Goal: Register for event/course: Register for event/course

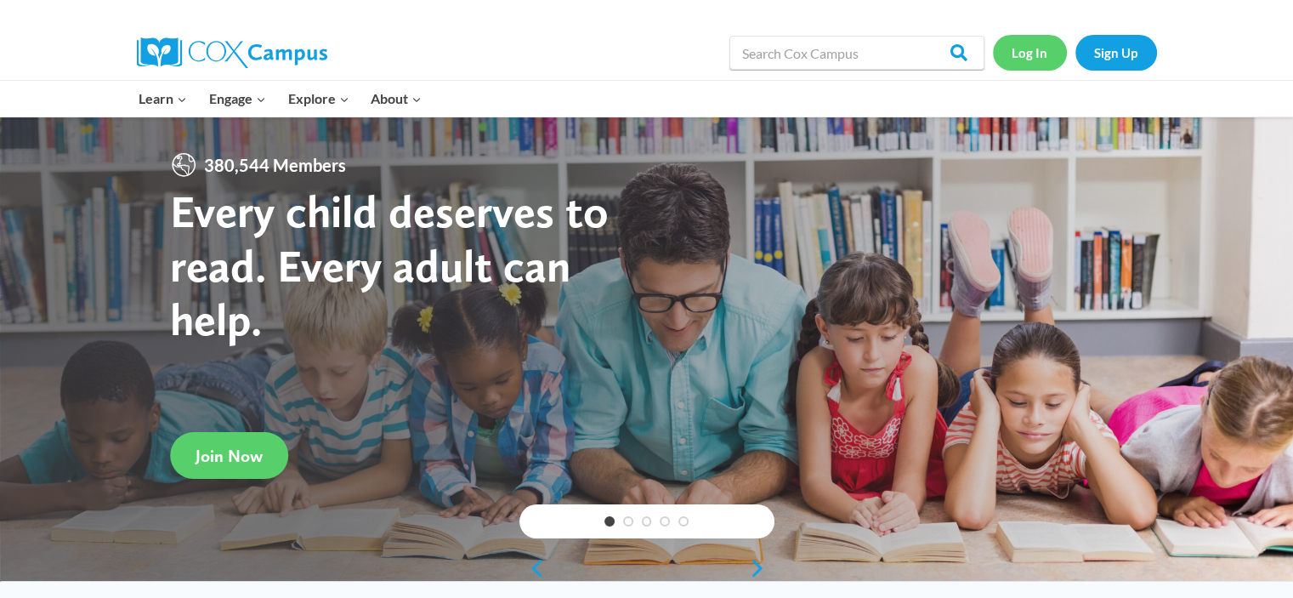
click at [1036, 43] on link "Log In" at bounding box center [1030, 52] width 74 height 35
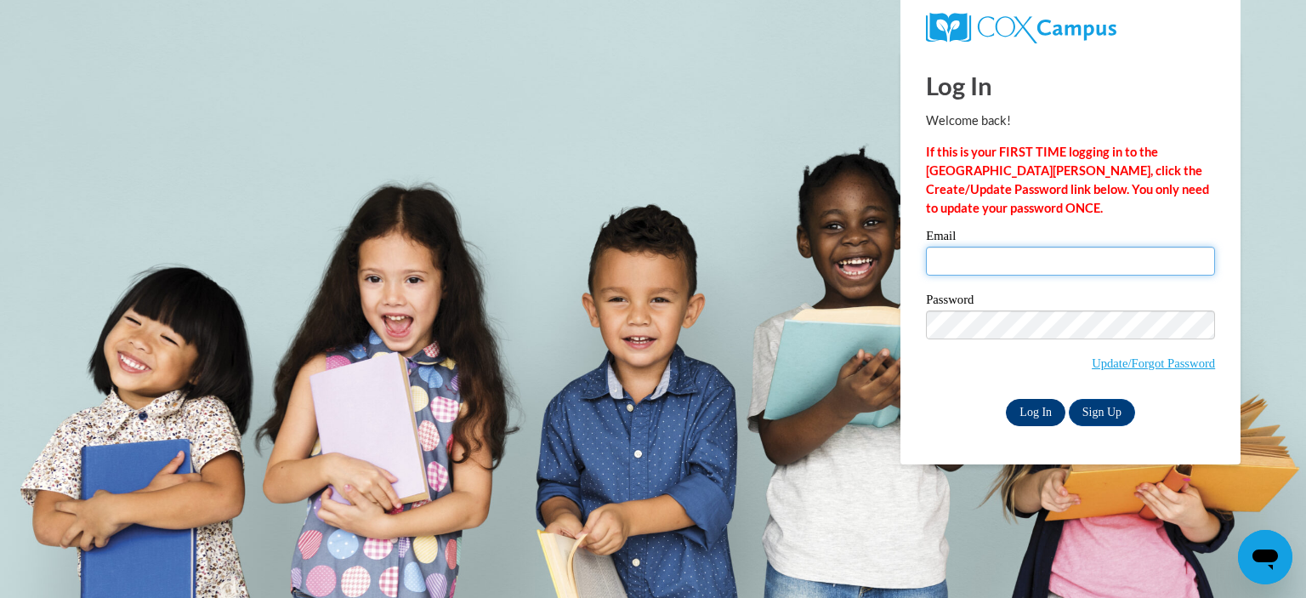
type input "fantbrianna@gmail.com"
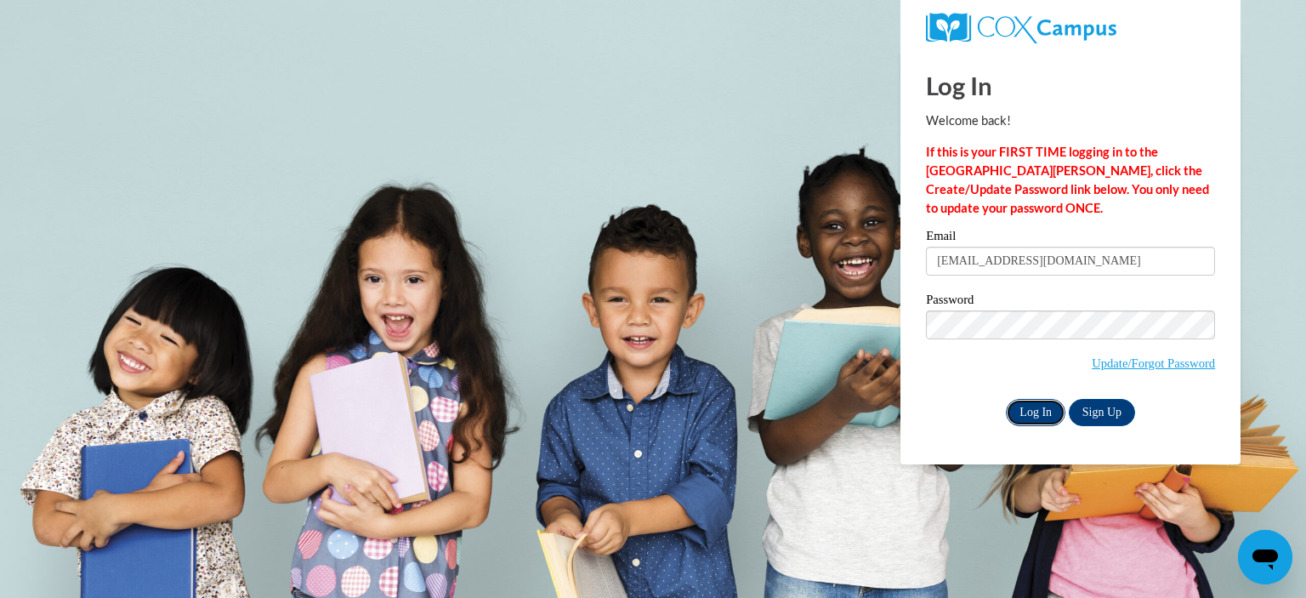
click at [1051, 421] on input "Log In" at bounding box center [1036, 412] width 60 height 27
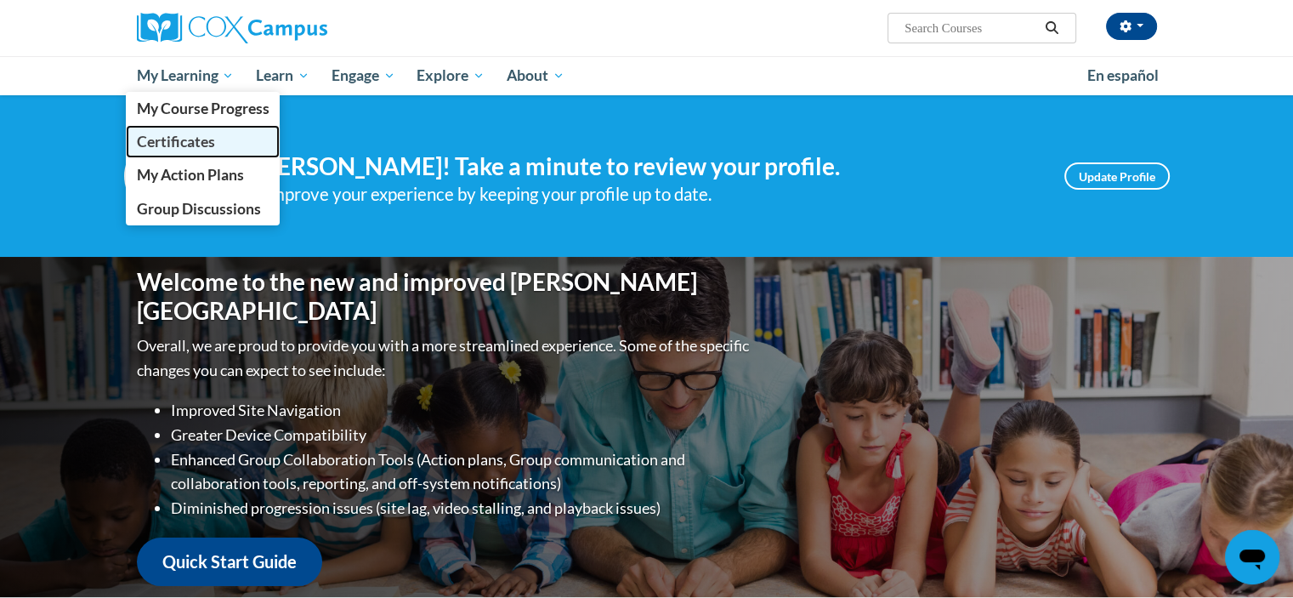
click at [218, 139] on link "Certificates" at bounding box center [203, 141] width 155 height 33
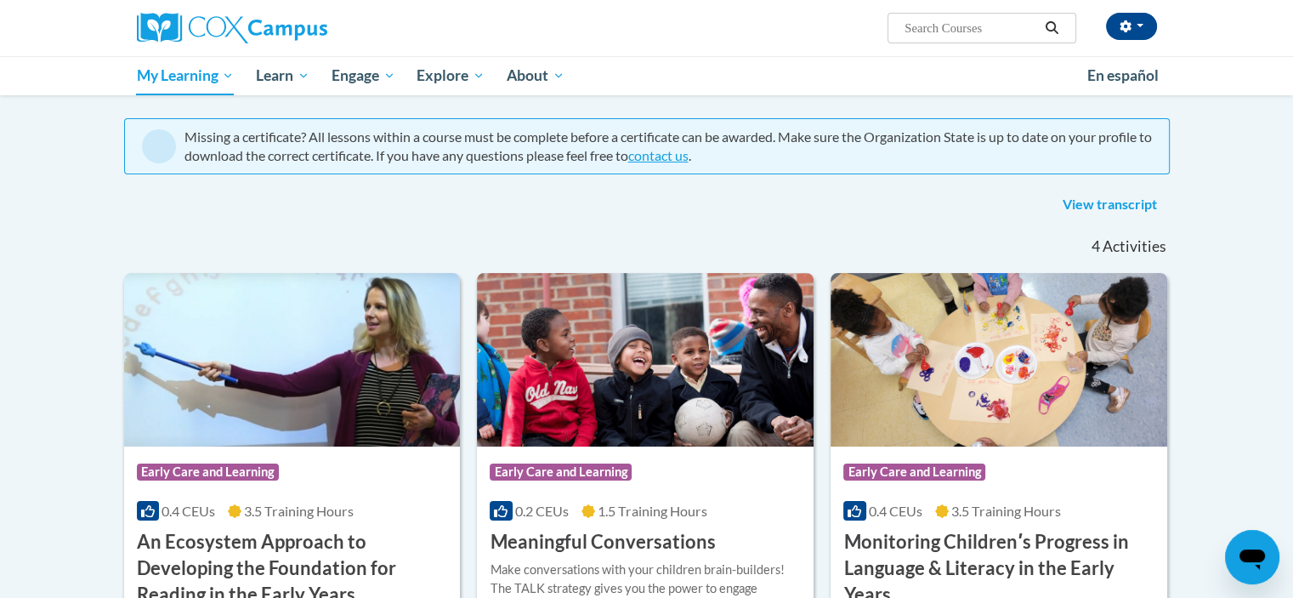
scroll to position [102, 0]
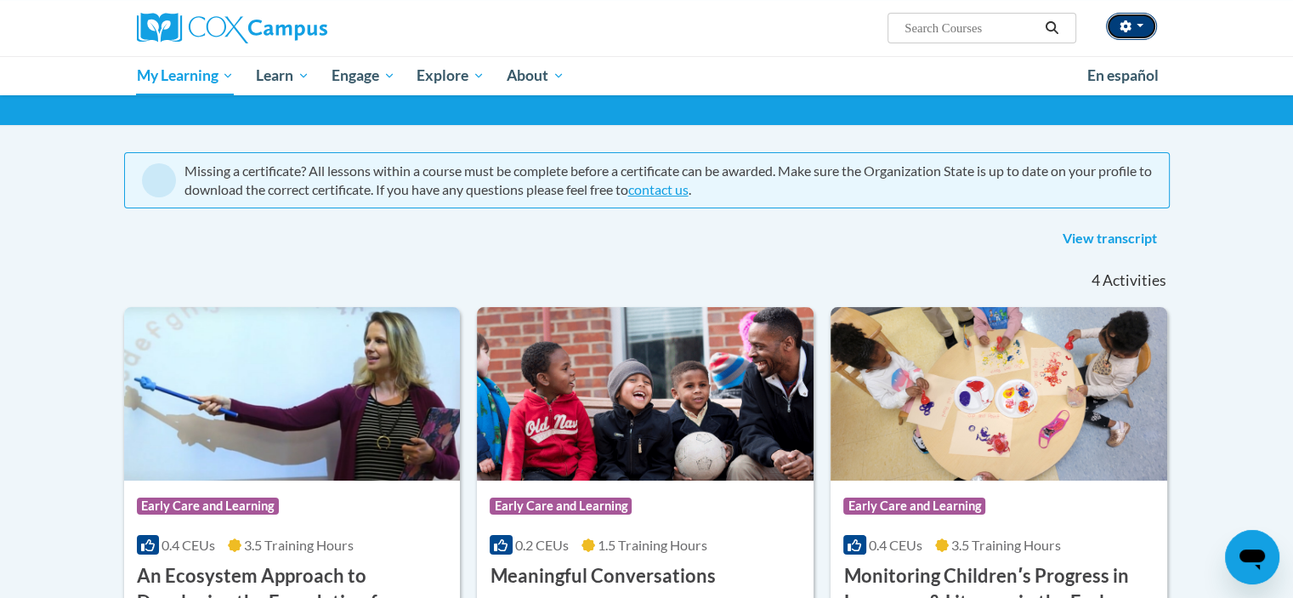
click at [1142, 26] on span "button" at bounding box center [1140, 25] width 7 height 3
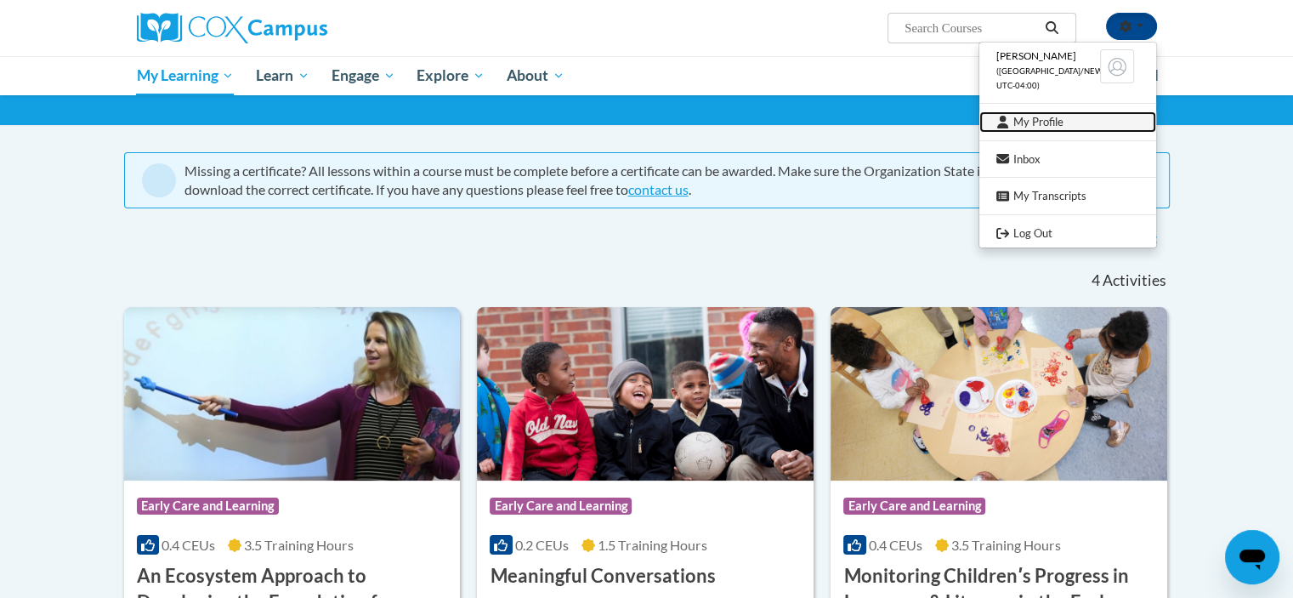
click at [1051, 117] on link "My Profile" at bounding box center [1067, 121] width 177 height 21
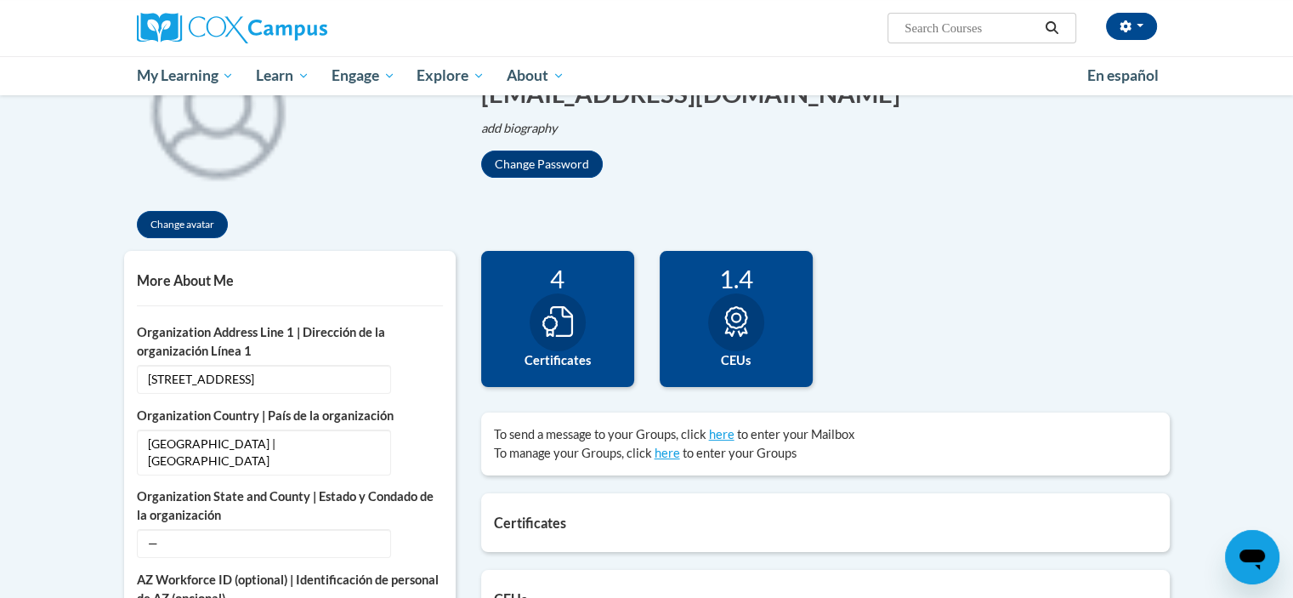
scroll to position [340, 0]
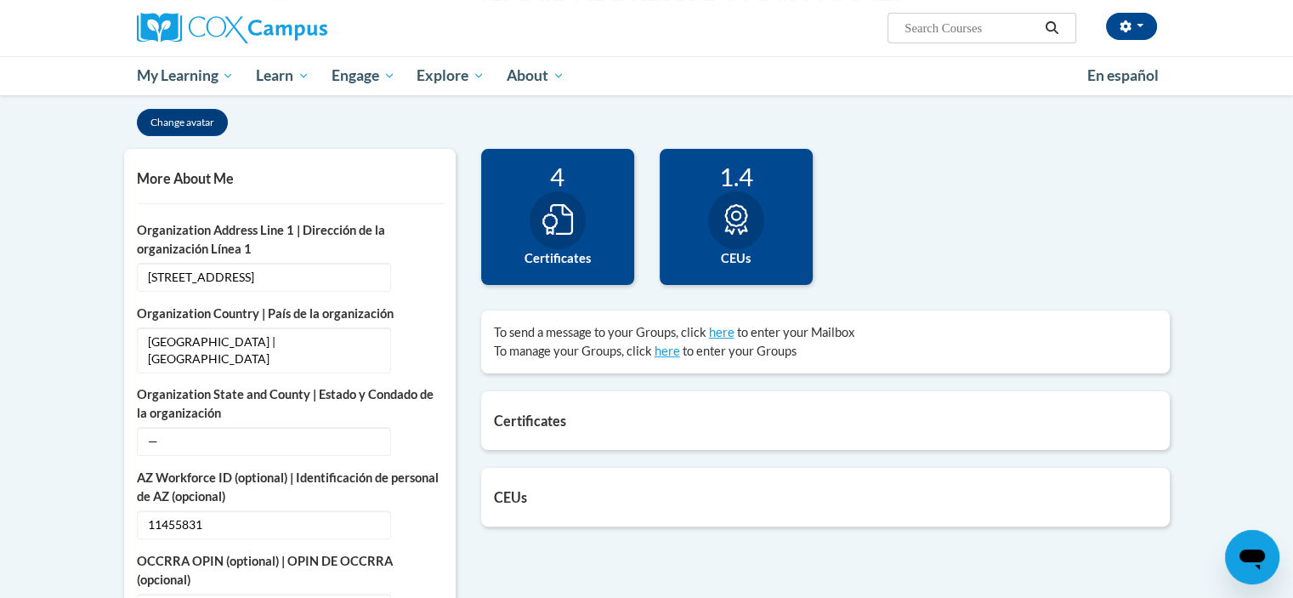
click at [752, 239] on div at bounding box center [736, 220] width 56 height 58
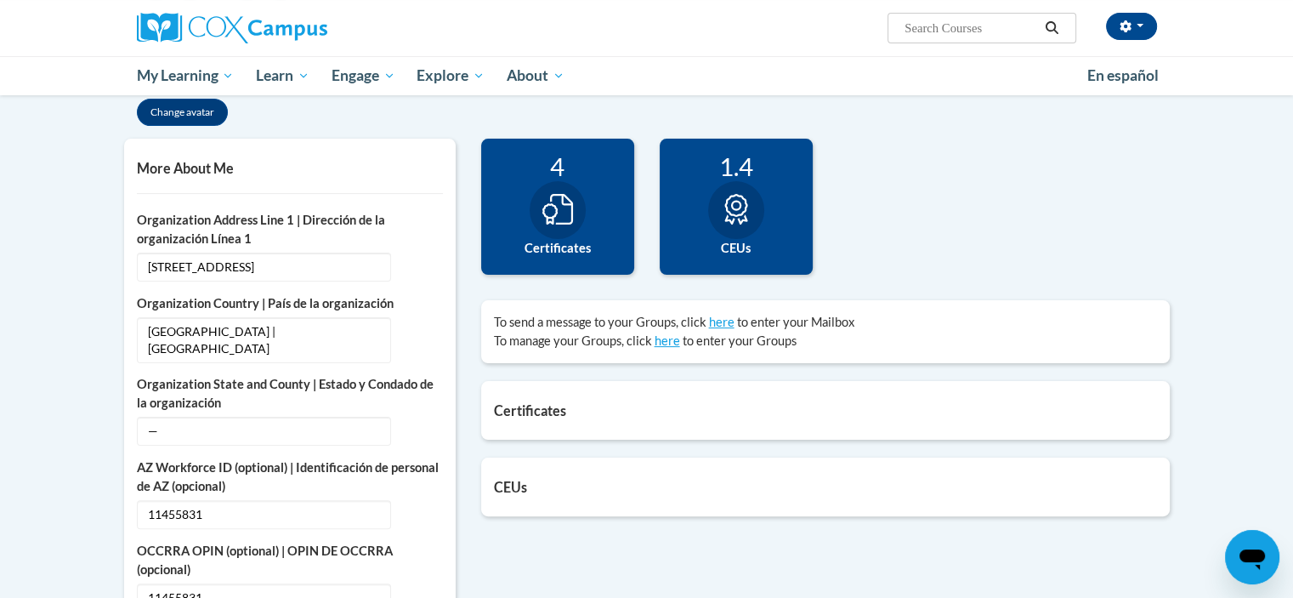
scroll to position [272, 0]
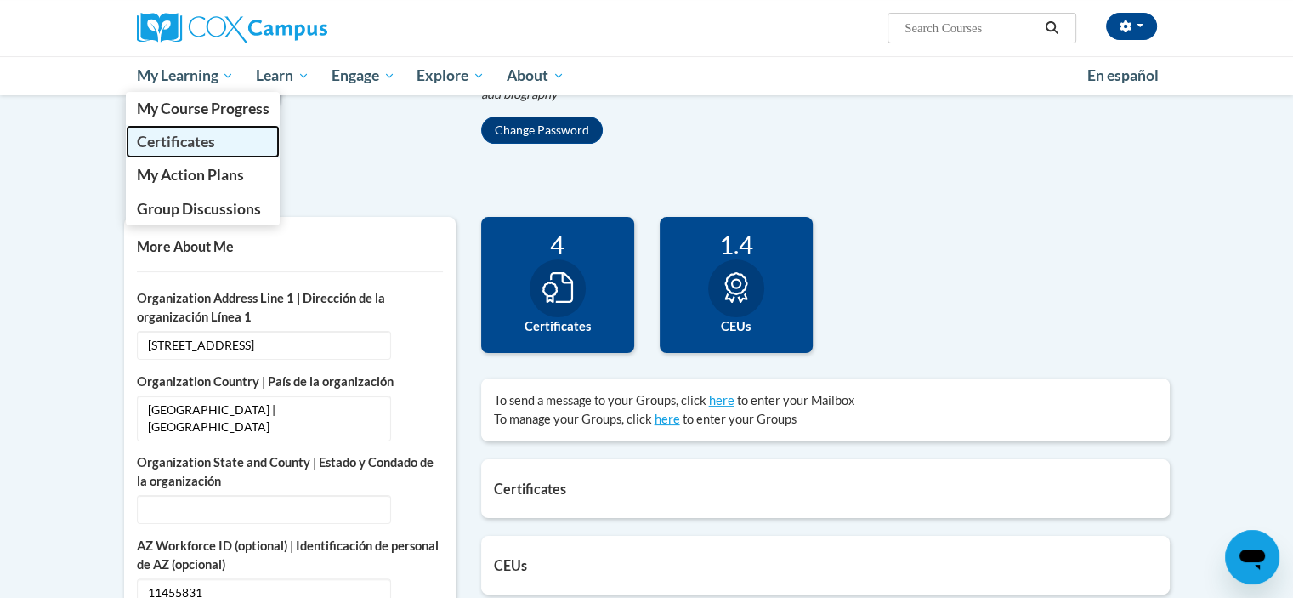
click at [211, 150] on span "Certificates" at bounding box center [175, 142] width 78 height 18
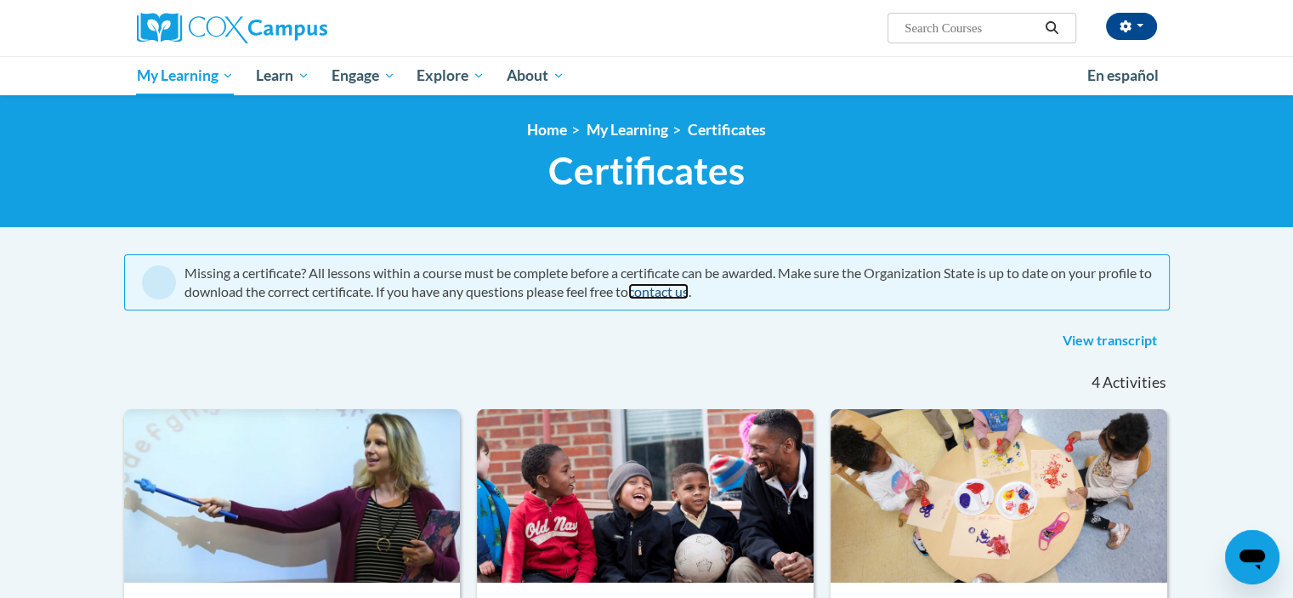
click at [678, 297] on link "contact us" at bounding box center [658, 291] width 60 height 16
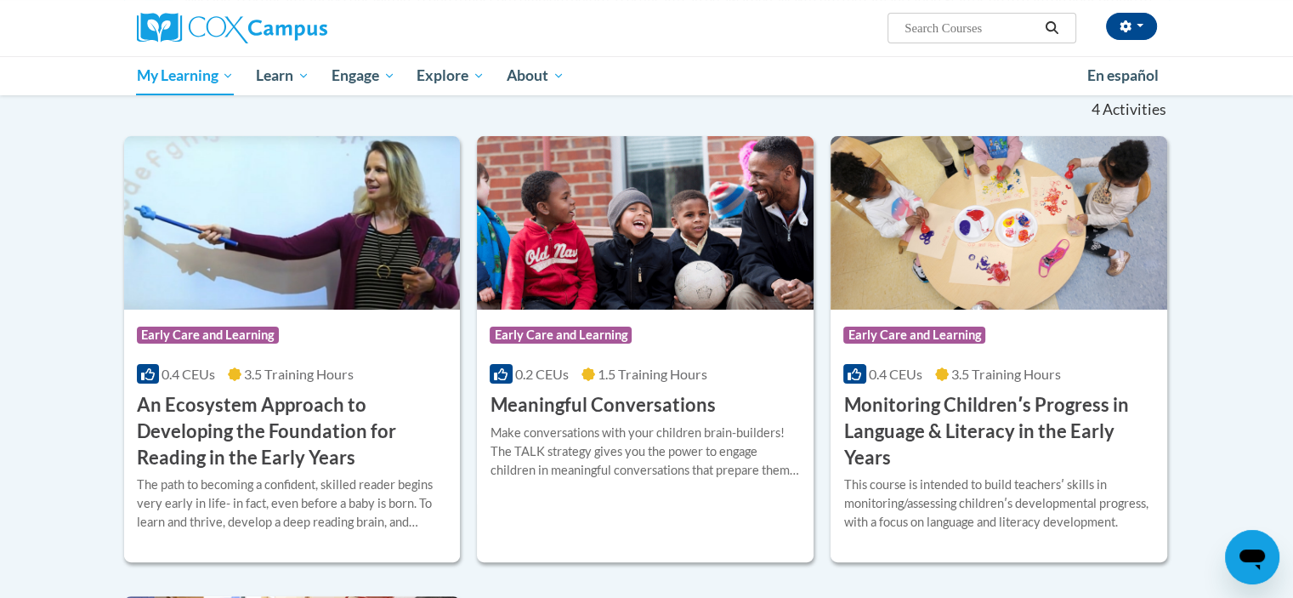
scroll to position [272, 0]
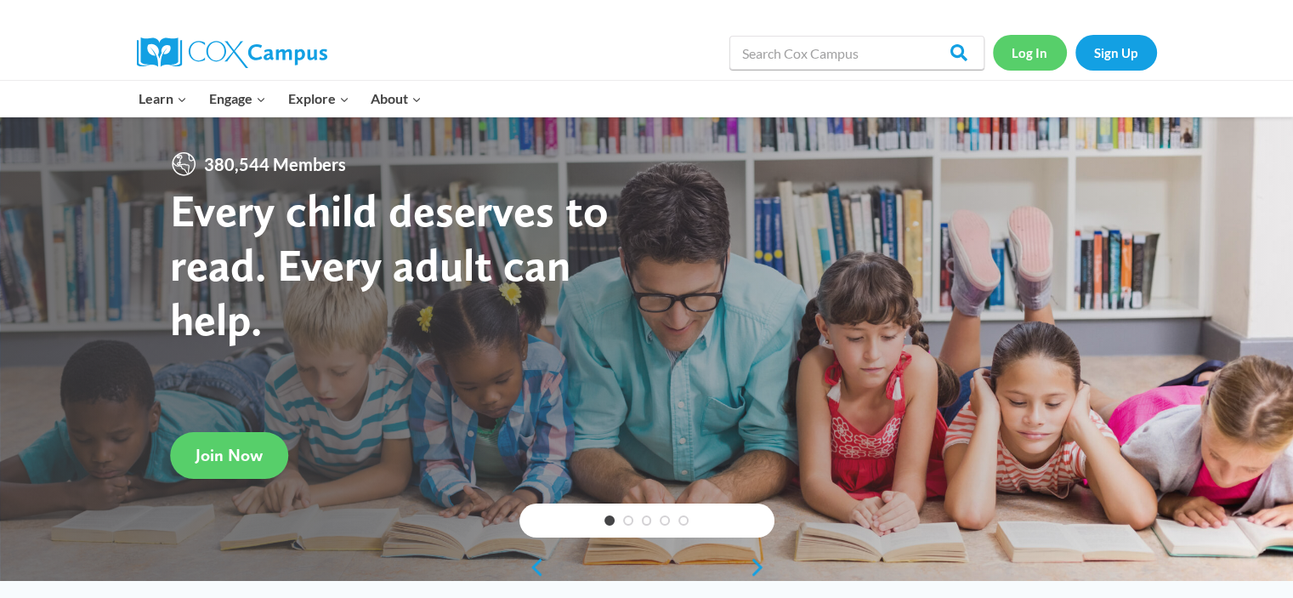
click at [1041, 54] on link "Log In" at bounding box center [1030, 52] width 74 height 35
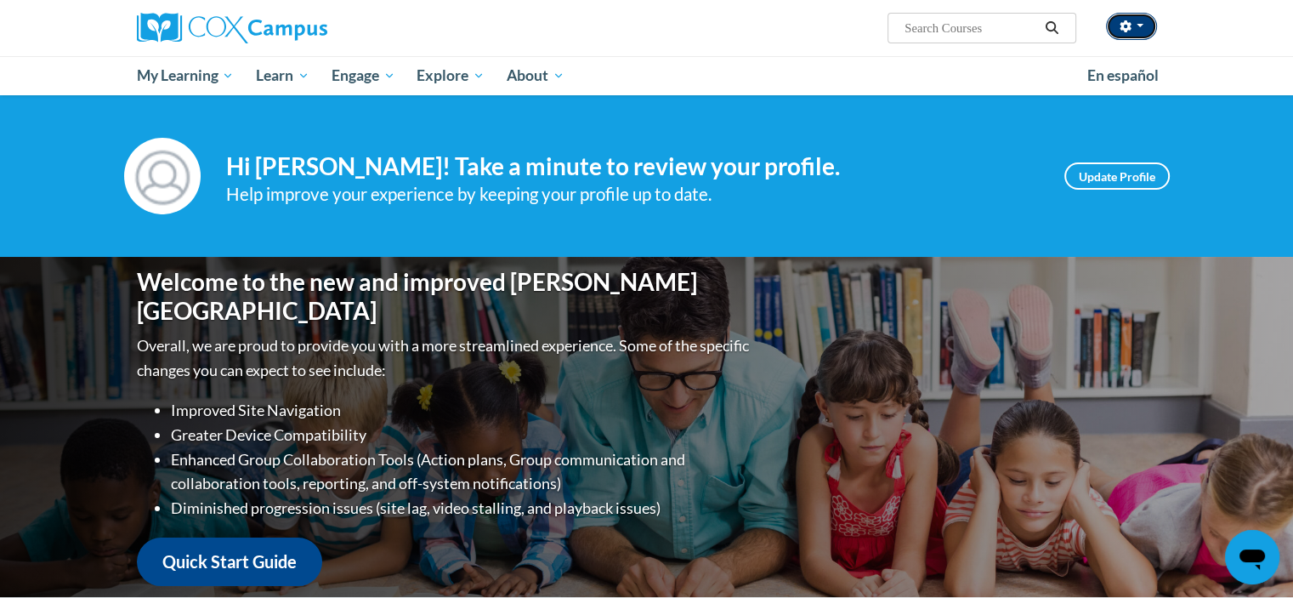
click at [1149, 16] on button "button" at bounding box center [1131, 26] width 51 height 27
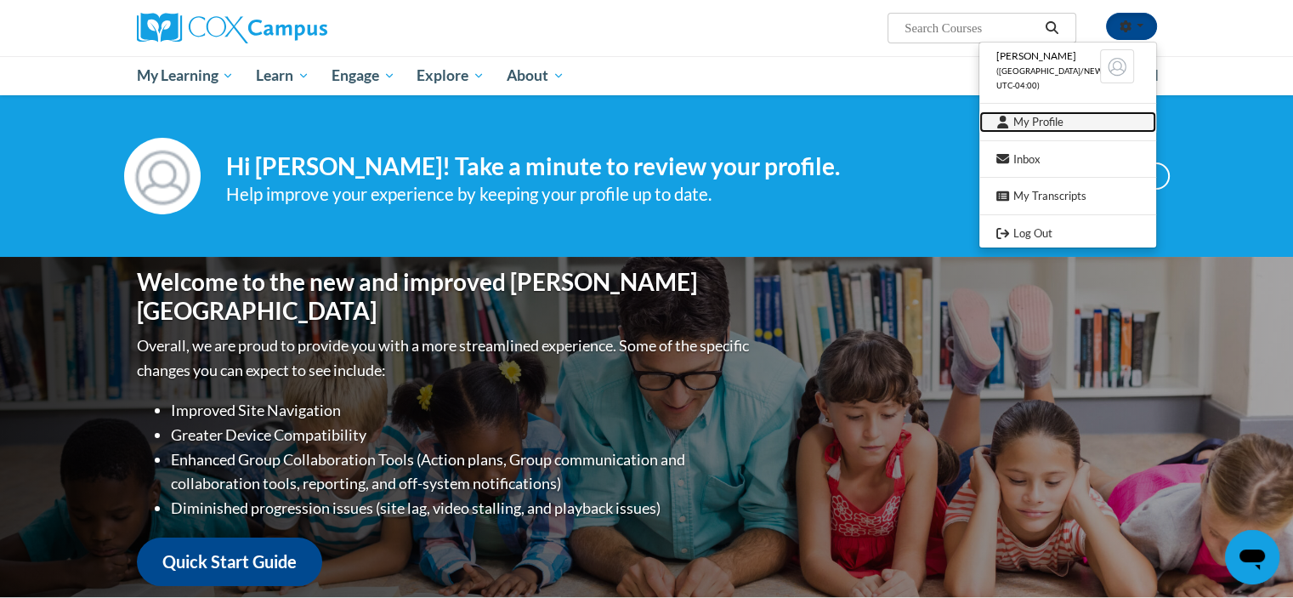
click at [1033, 118] on link "My Profile" at bounding box center [1067, 121] width 177 height 21
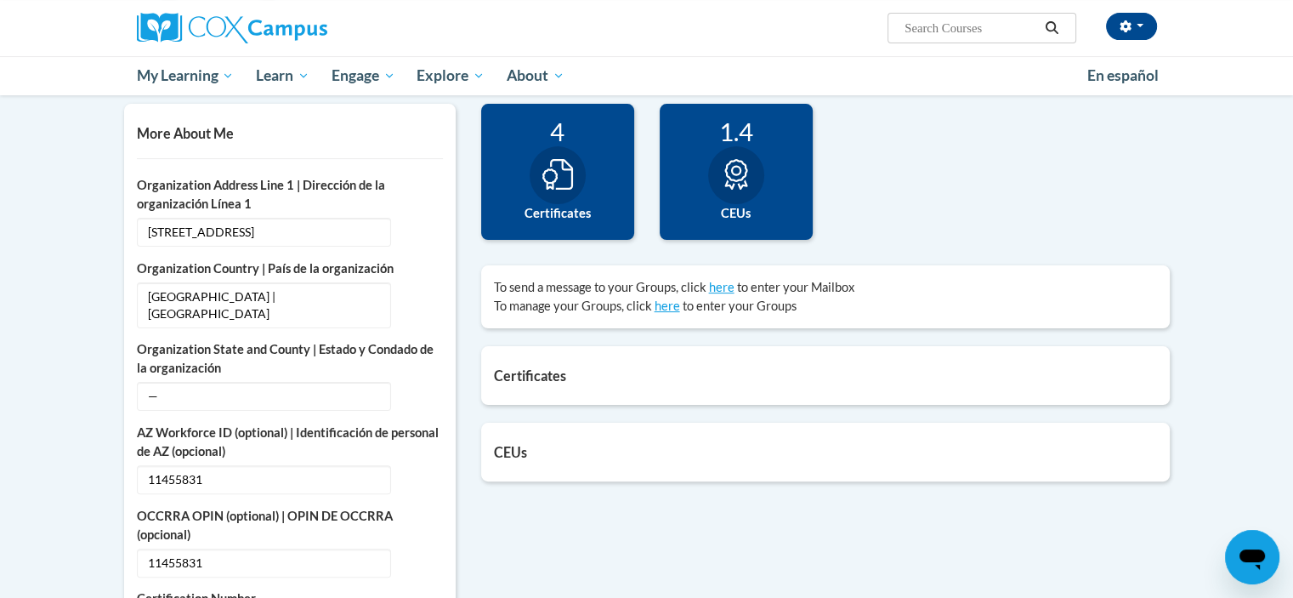
scroll to position [387, 0]
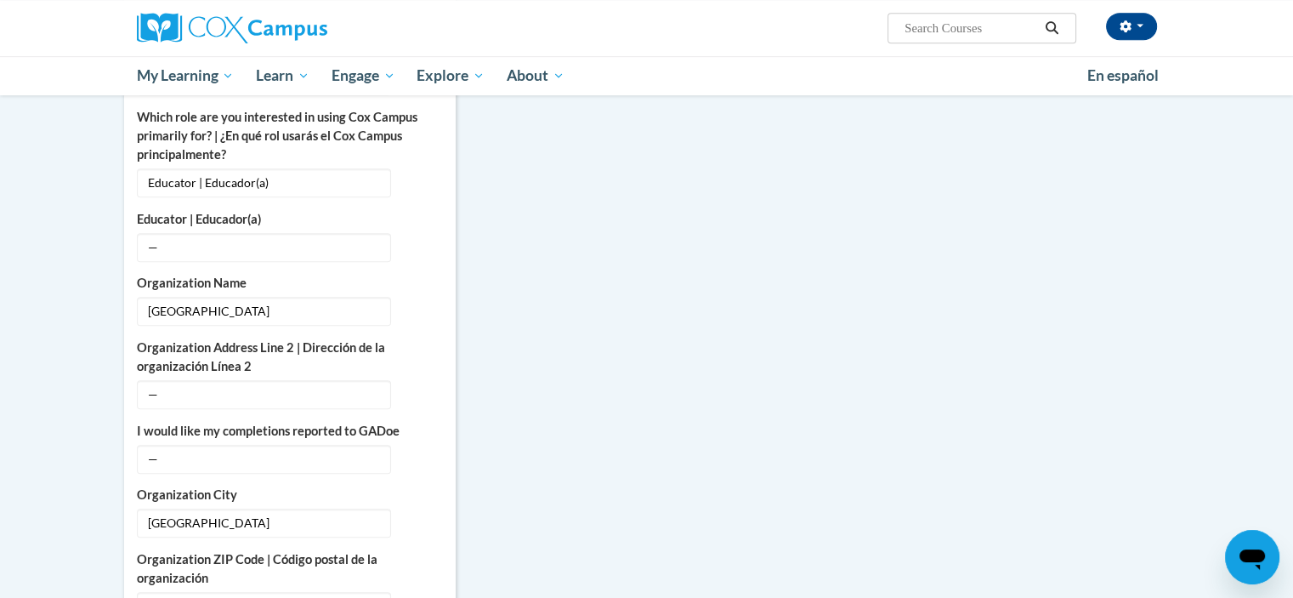
scroll to position [897, 0]
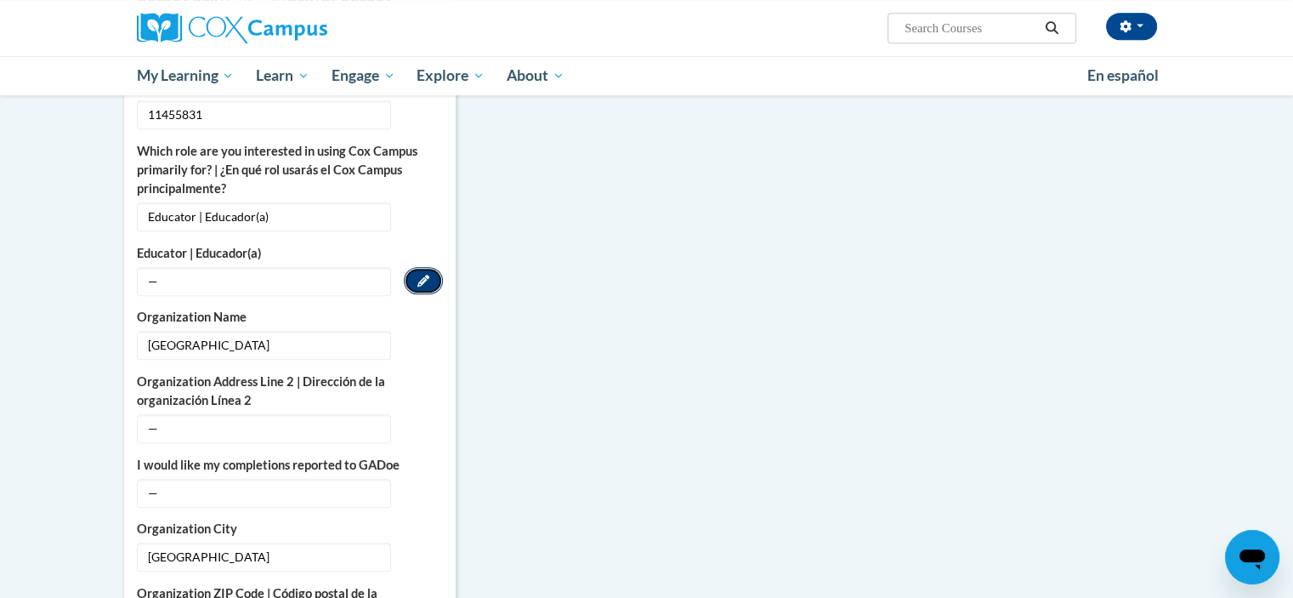
click at [416, 267] on button "Edit" at bounding box center [423, 280] width 39 height 27
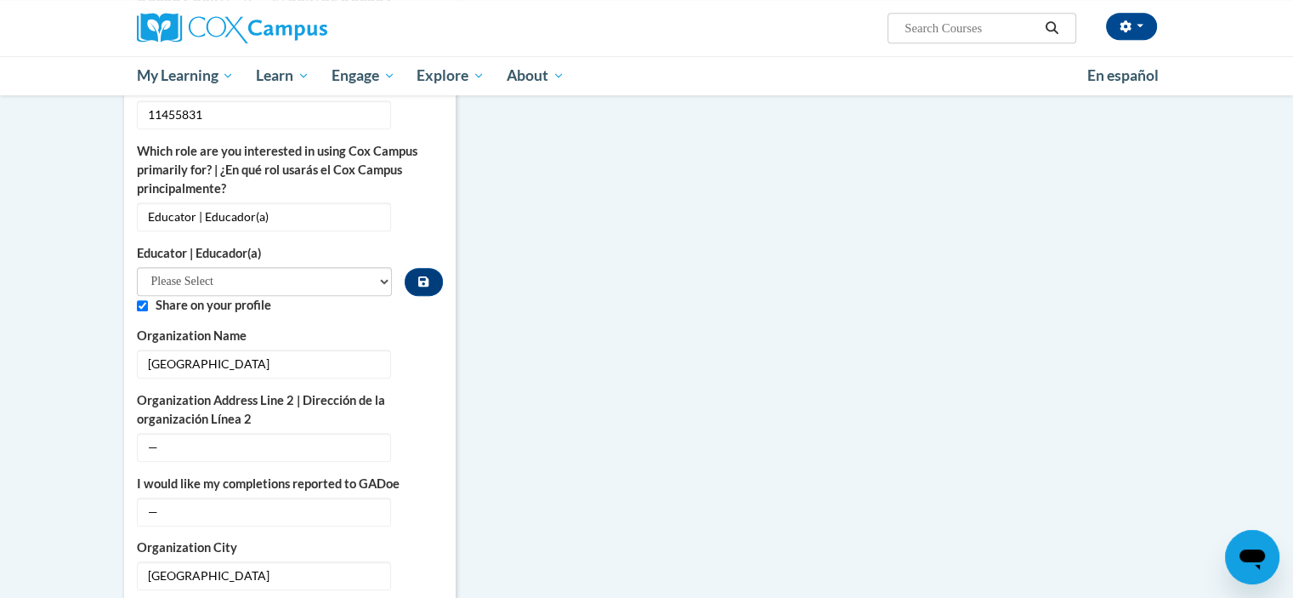
click at [547, 296] on div "More About Me Click or press to edit any of the profile fields below. Select mu…" at bounding box center [646, 314] width 1071 height 1445
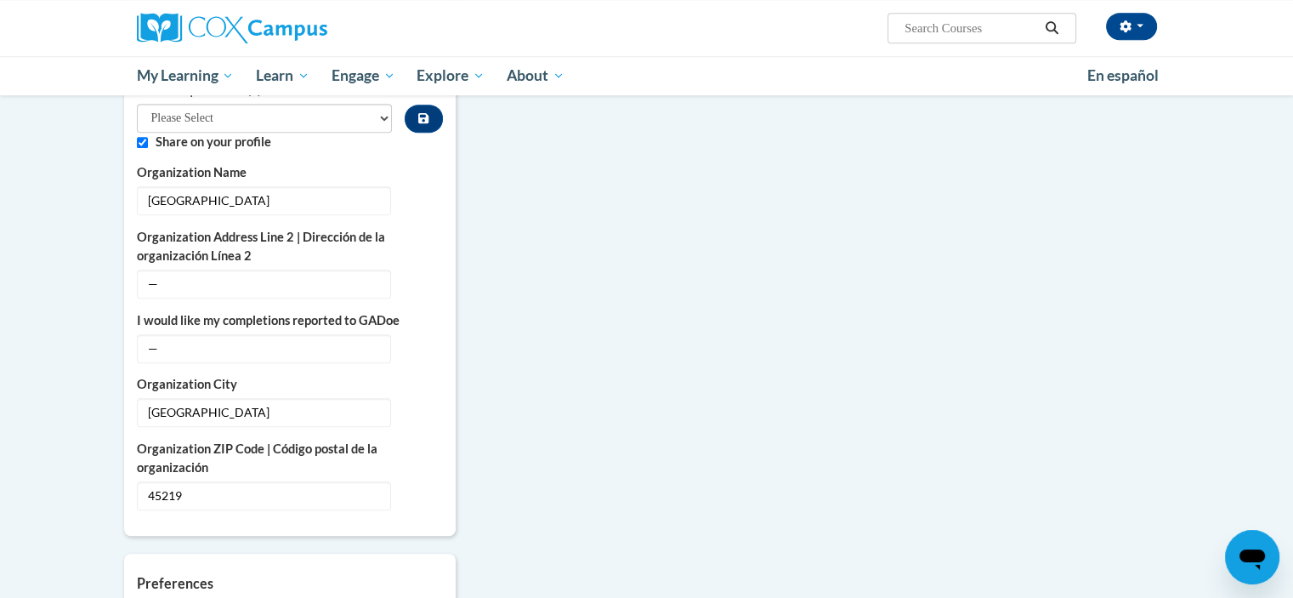
scroll to position [1169, 0]
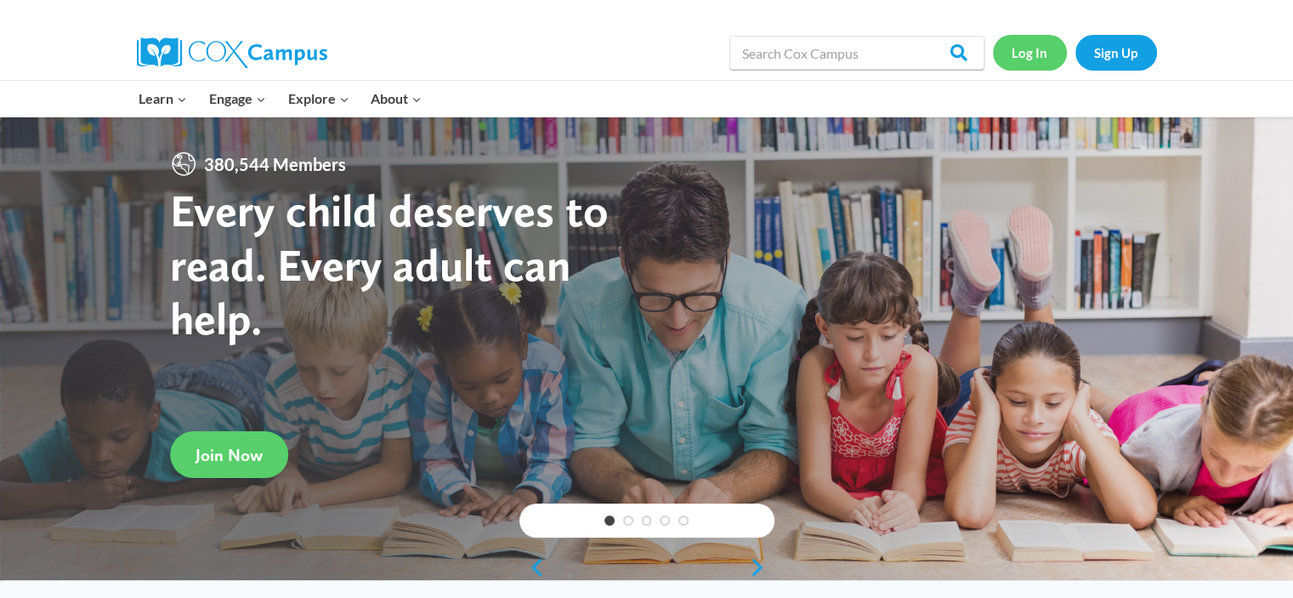
click at [1043, 43] on link "Log In" at bounding box center [1030, 52] width 74 height 35
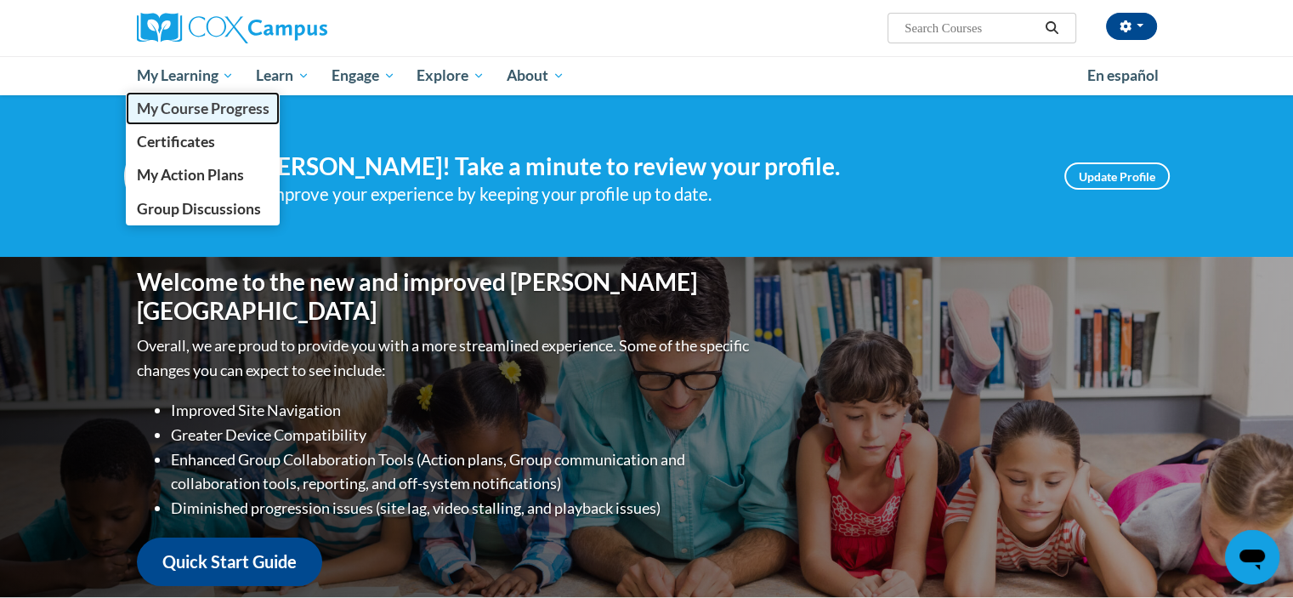
click at [197, 111] on span "My Course Progress" at bounding box center [202, 108] width 133 height 18
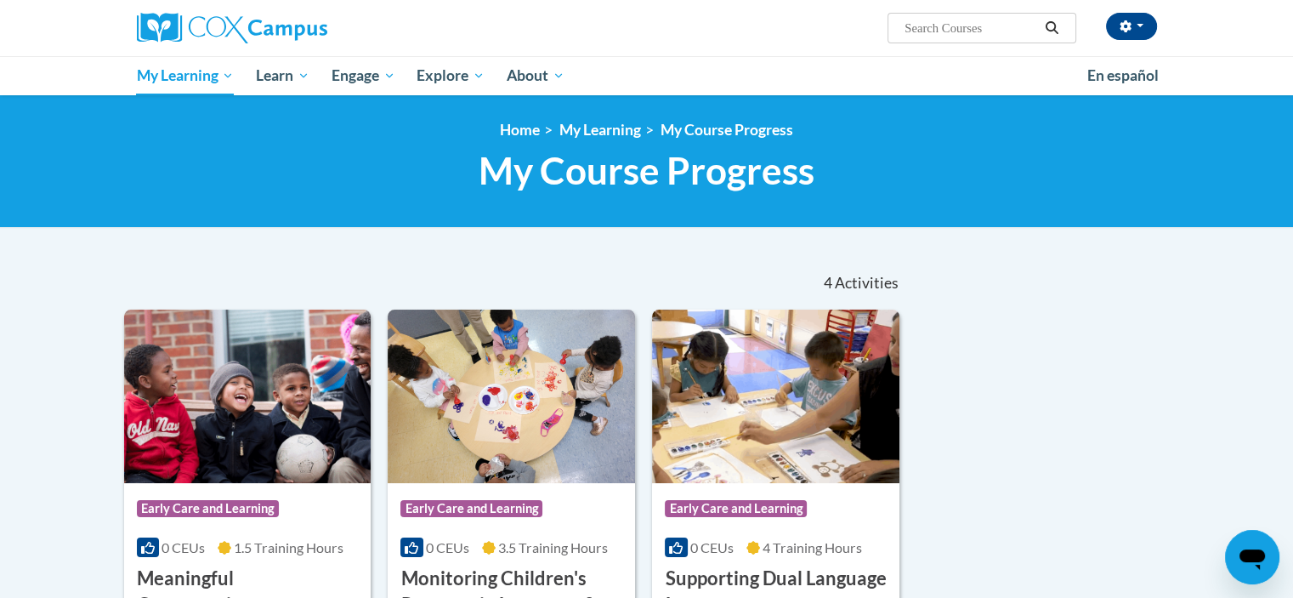
click at [417, 137] on ol "Home My Learning My Course Progress" at bounding box center [647, 130] width 1046 height 19
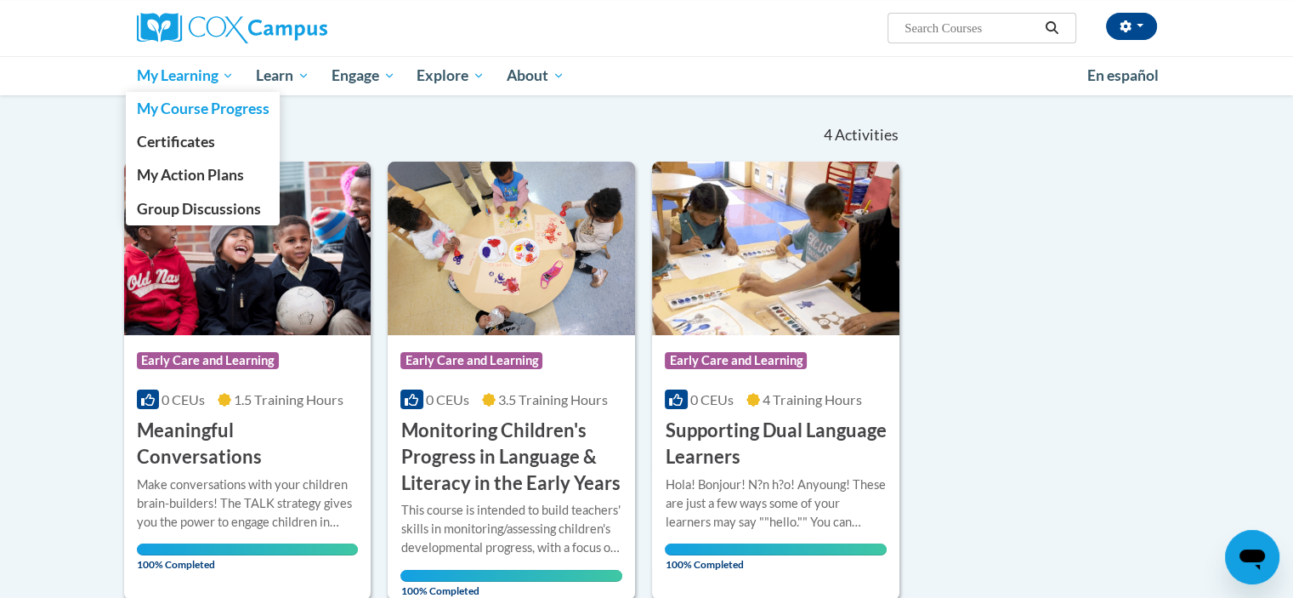
scroll to position [272, 0]
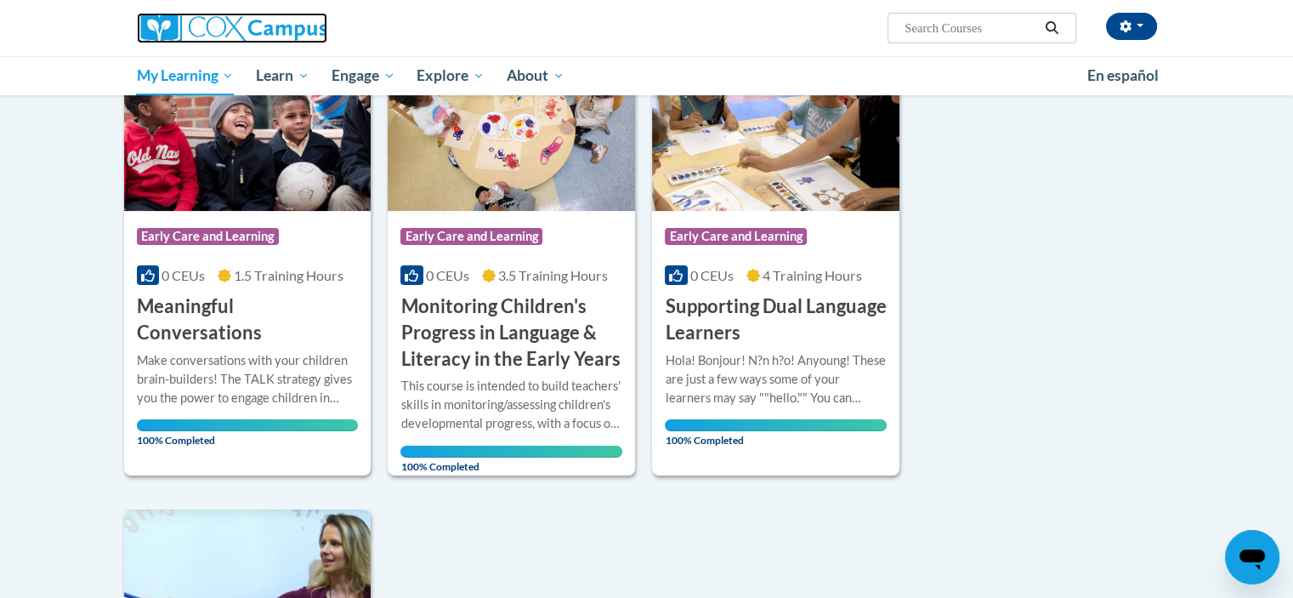
click at [242, 16] on img at bounding box center [232, 28] width 190 height 31
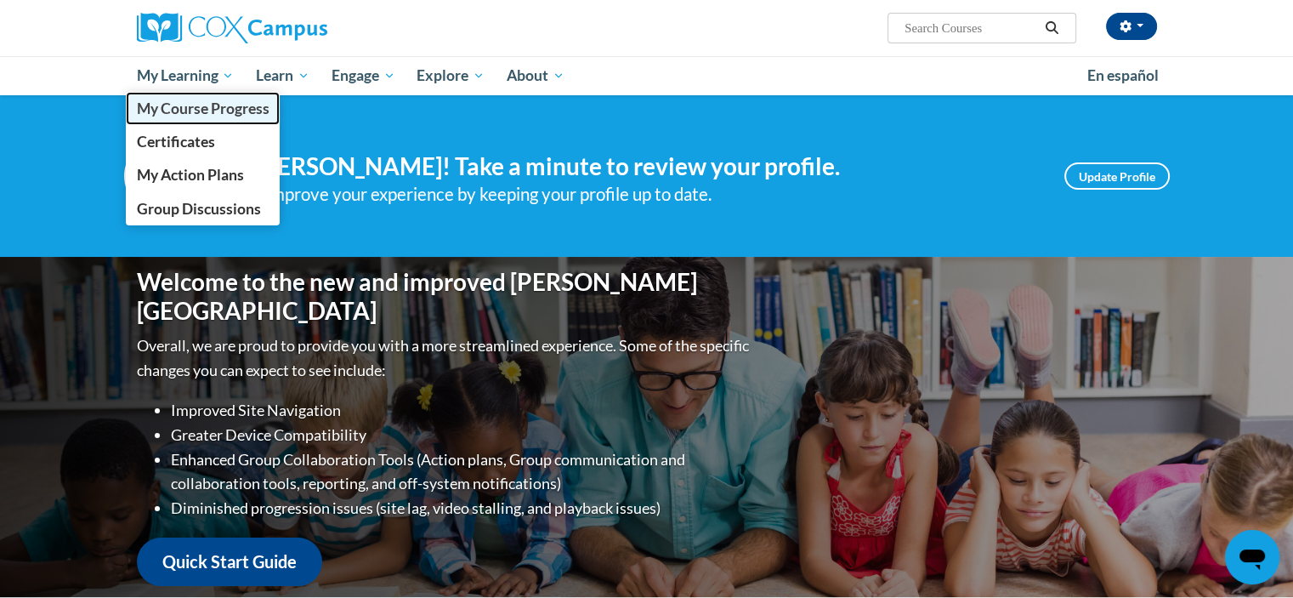
click at [187, 101] on span "My Course Progress" at bounding box center [202, 108] width 133 height 18
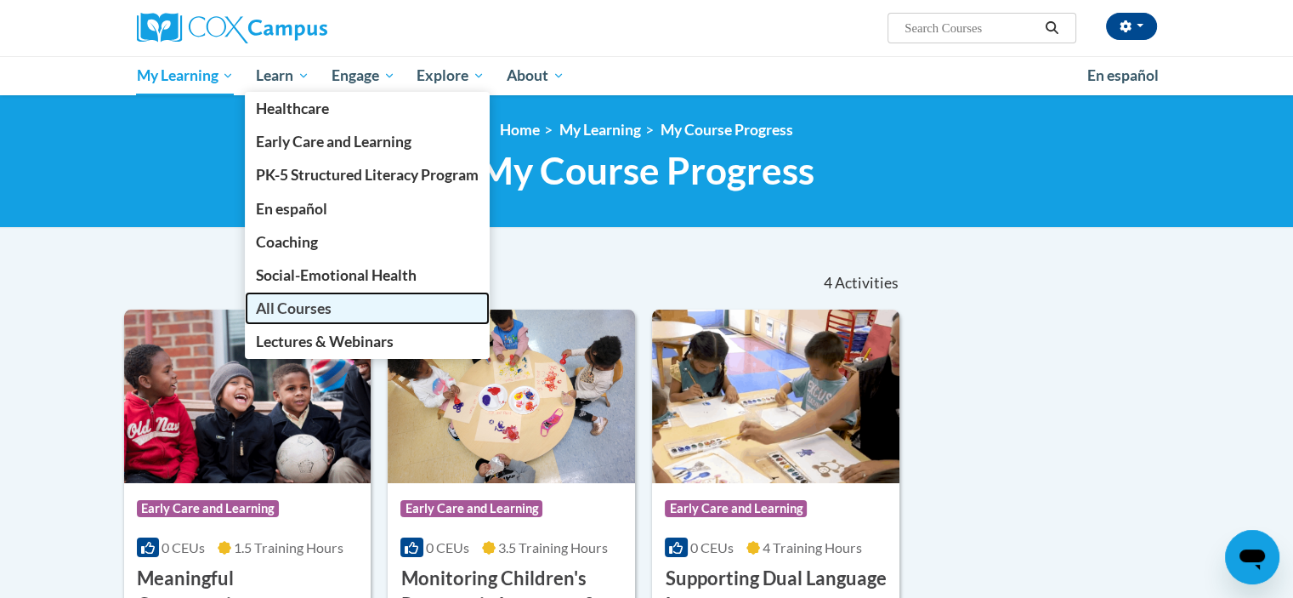
click at [331, 320] on link "All Courses" at bounding box center [367, 308] width 245 height 33
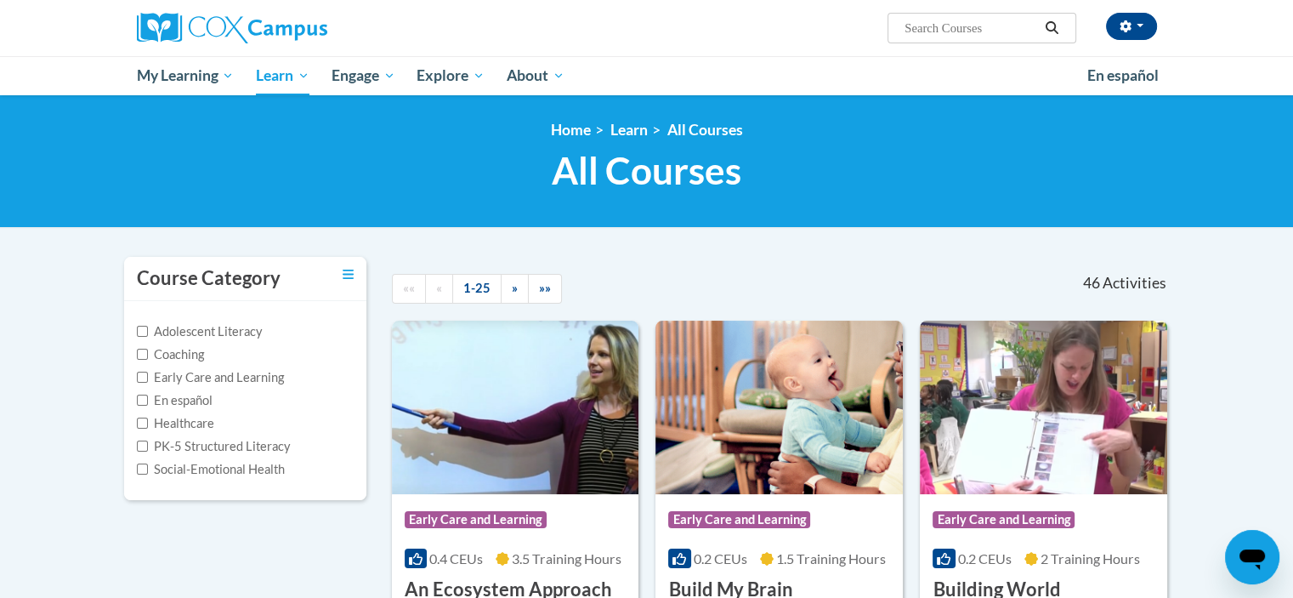
click at [932, 34] on input "Search..." at bounding box center [971, 28] width 136 height 20
paste input "ST10126792"
type input "ST10126792"
click at [1064, 37] on button "Search" at bounding box center [1052, 28] width 26 height 20
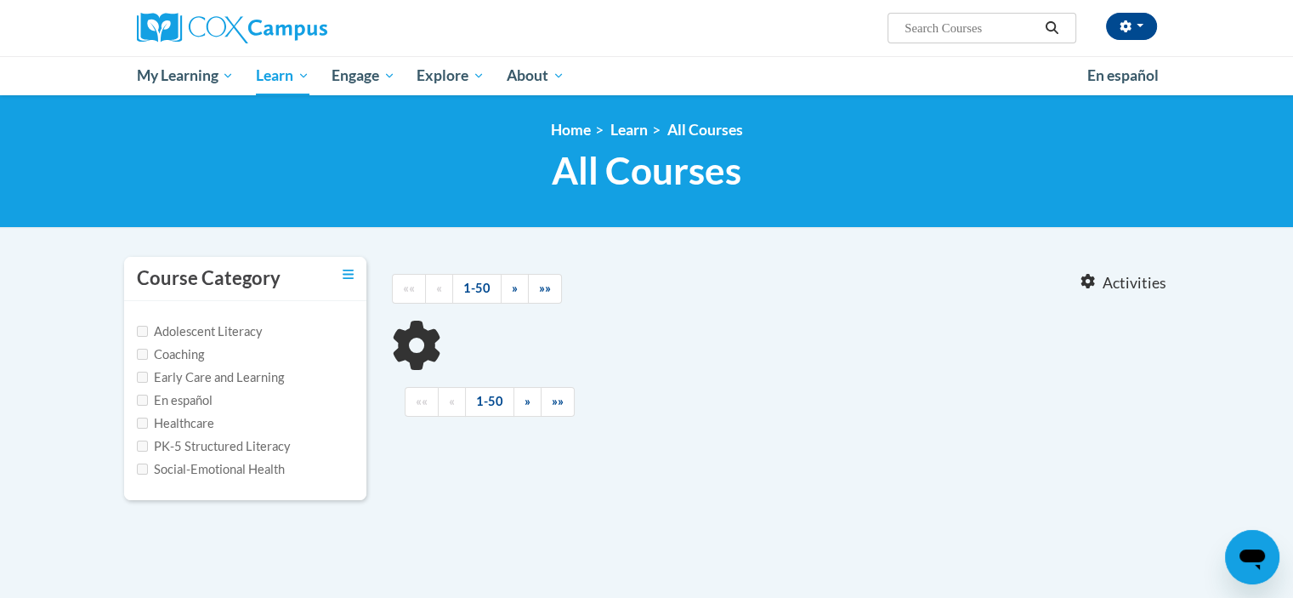
type input "ST10126792"
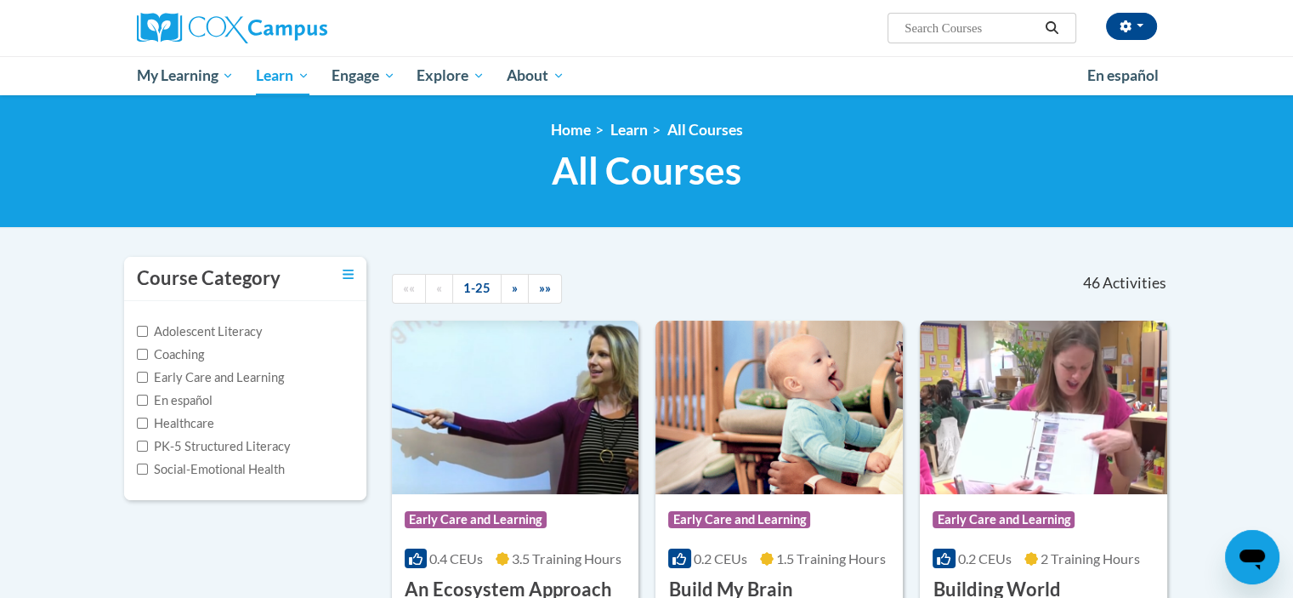
click at [942, 23] on input "Search..." at bounding box center [971, 28] width 136 height 20
type input "storytime"
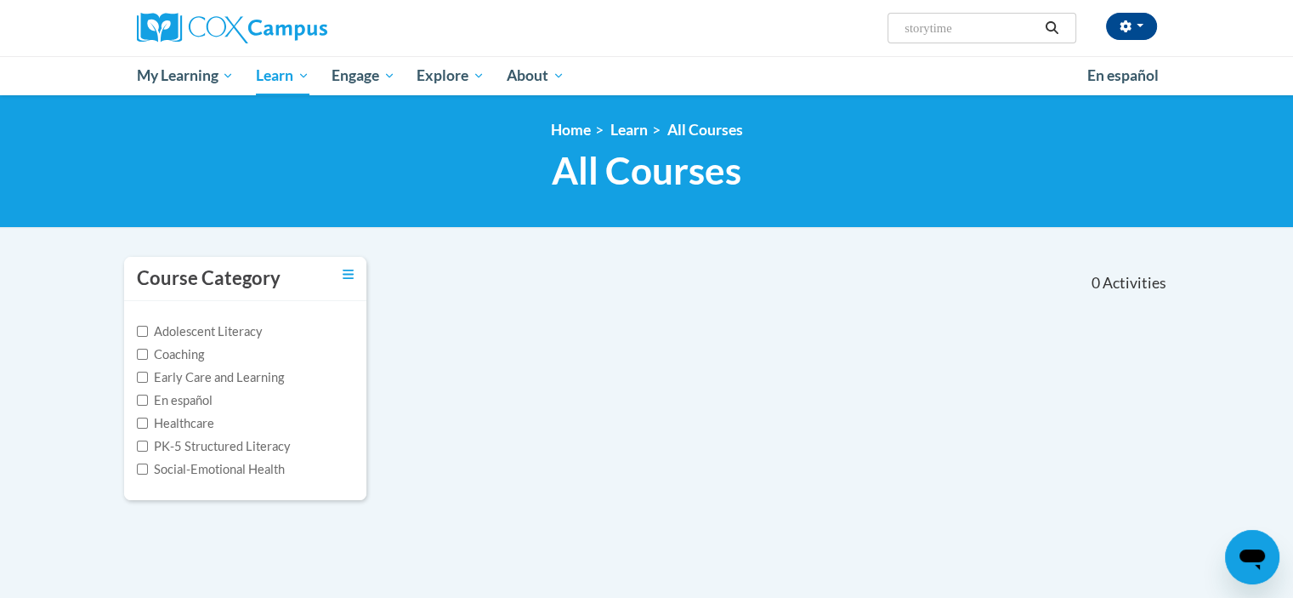
click at [933, 26] on input "storytime" at bounding box center [971, 28] width 136 height 20
type input "story time"
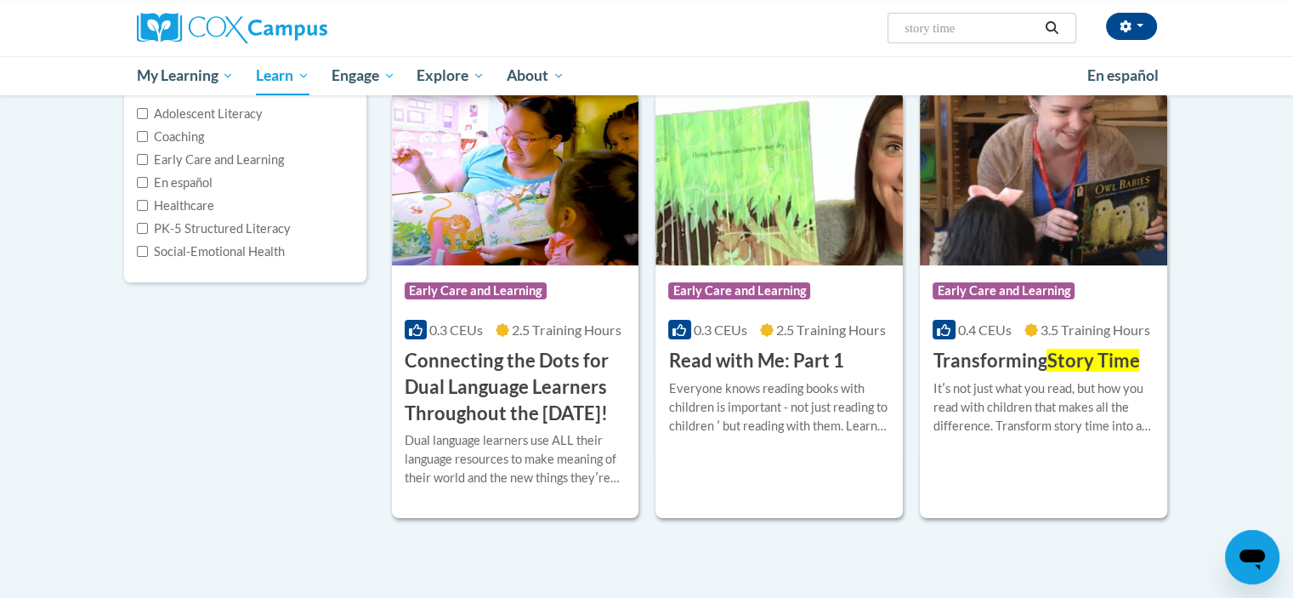
scroll to position [272, 0]
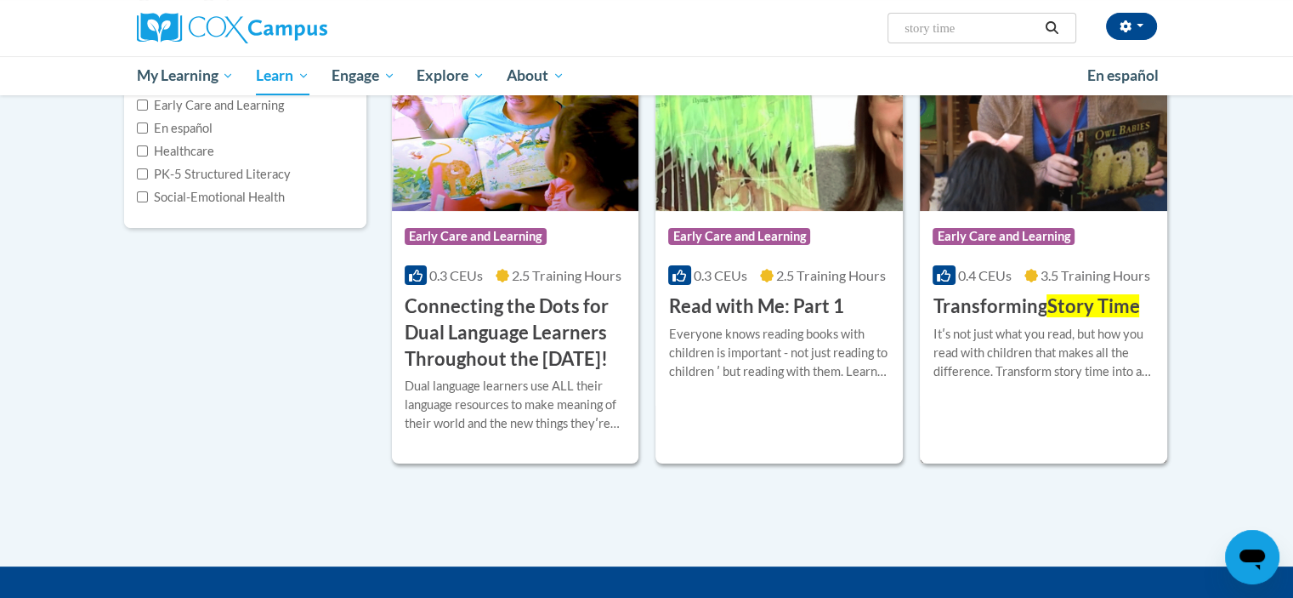
click at [1081, 251] on div "Course Category: Early Care and Learning" at bounding box center [1044, 238] width 222 height 38
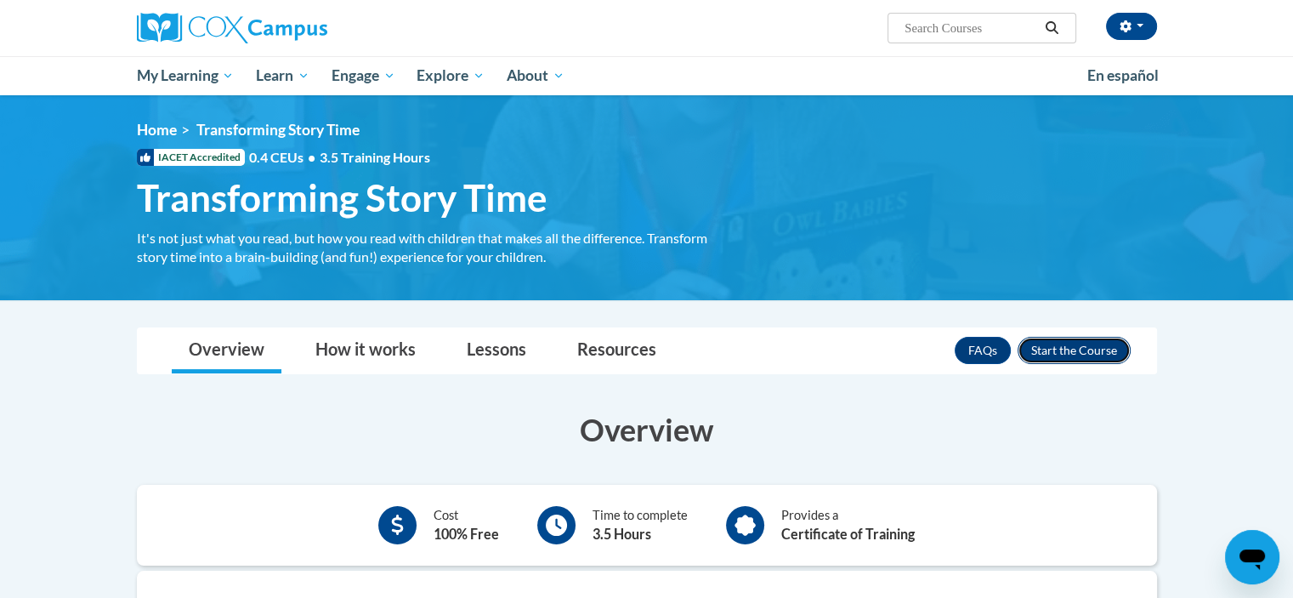
click at [1061, 348] on button "Enroll" at bounding box center [1074, 350] width 113 height 27
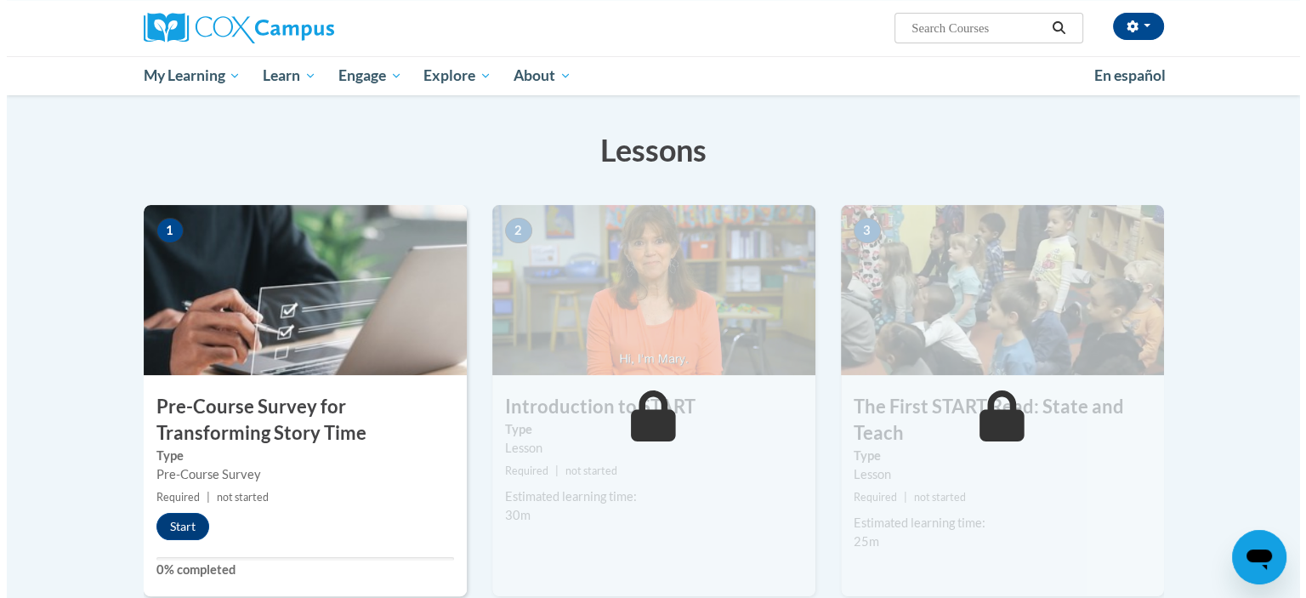
scroll to position [238, 0]
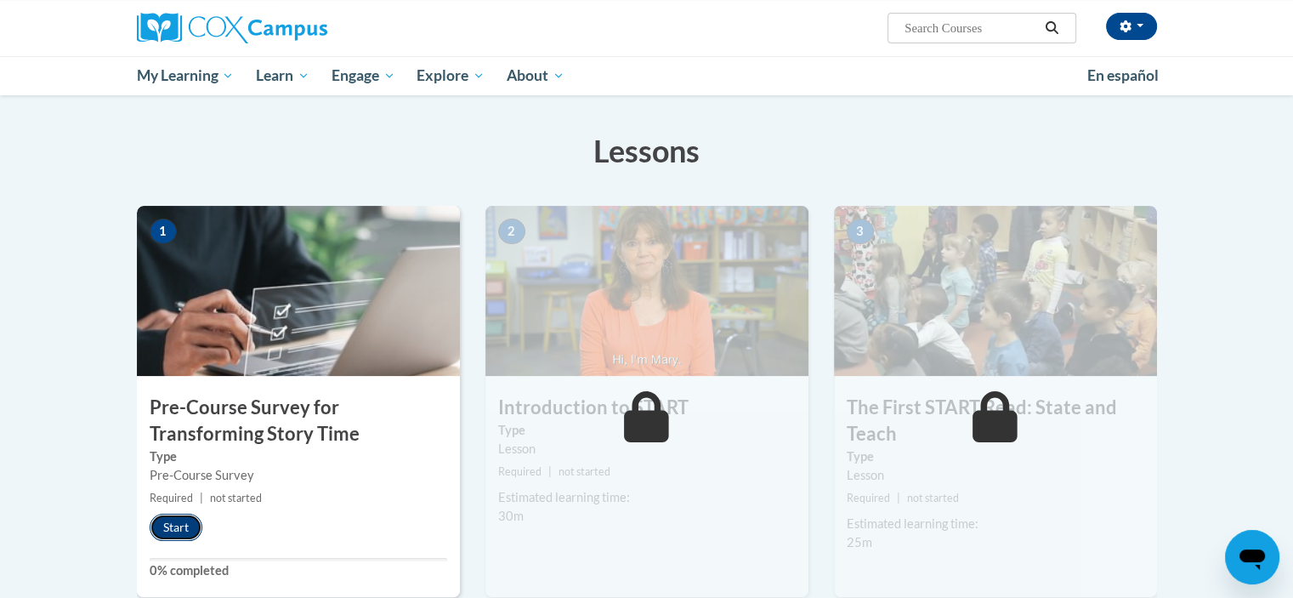
click at [196, 519] on button "Start" at bounding box center [176, 526] width 53 height 27
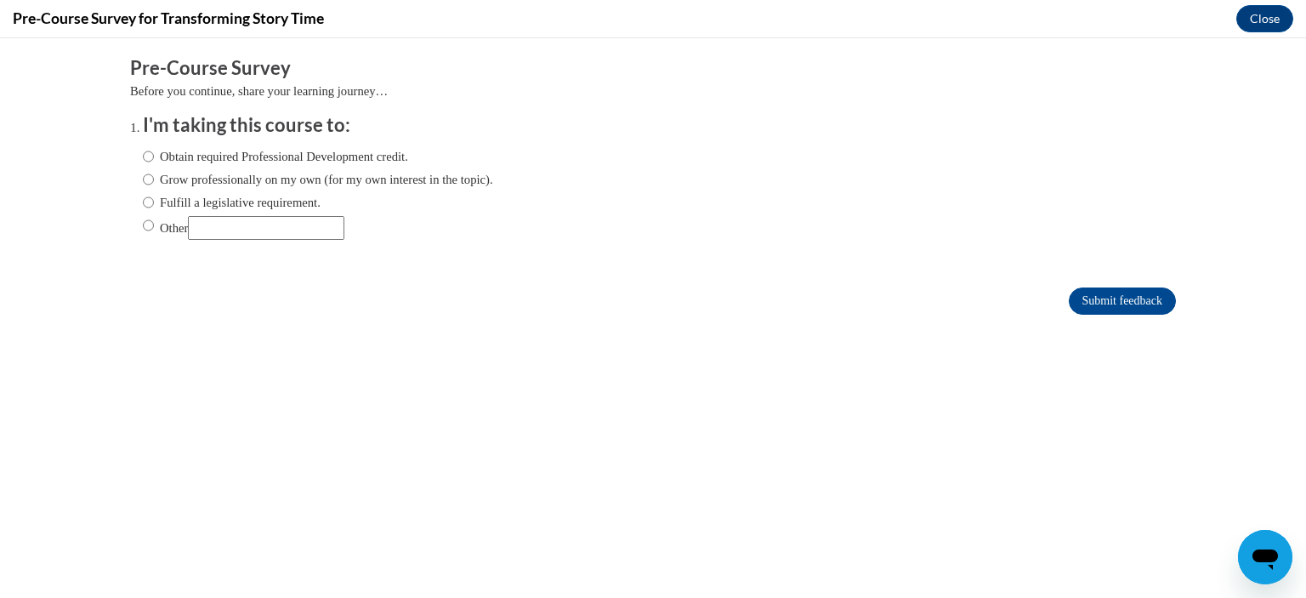
scroll to position [0, 0]
click at [269, 151] on label "Obtain required Professional Development credit." at bounding box center [275, 156] width 265 height 19
click at [154, 151] on input "Obtain required Professional Development credit." at bounding box center [148, 156] width 11 height 19
radio input "true"
click at [1078, 304] on input "Submit feedback" at bounding box center [1122, 300] width 107 height 27
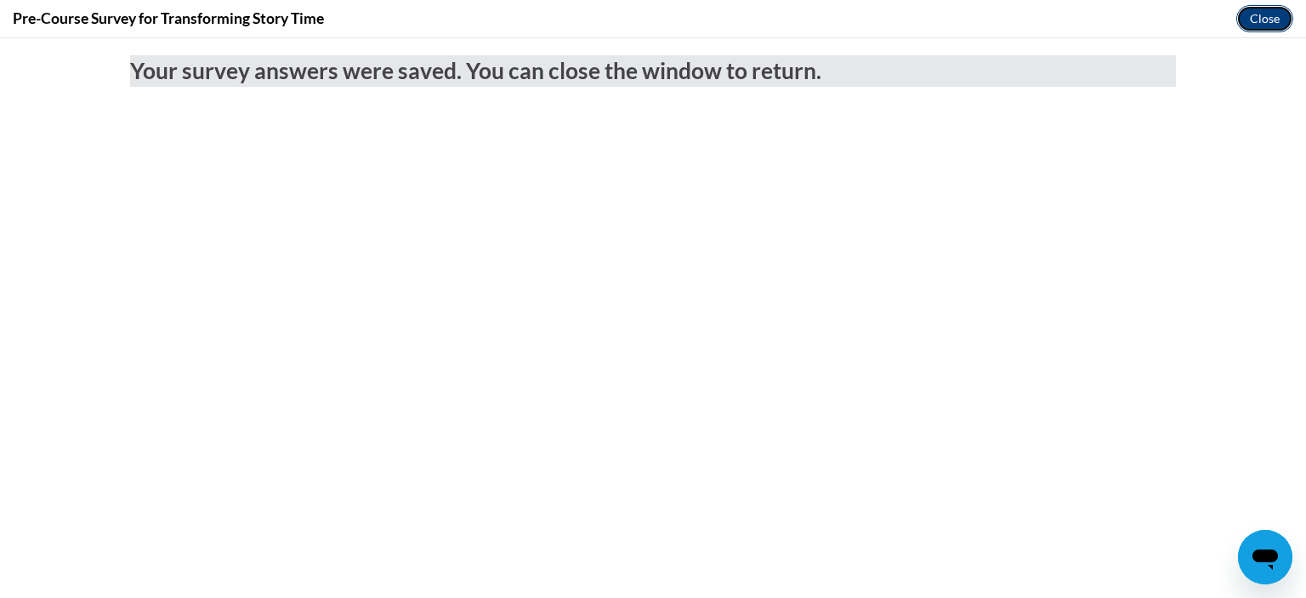
click at [1263, 20] on button "Close" at bounding box center [1264, 18] width 57 height 27
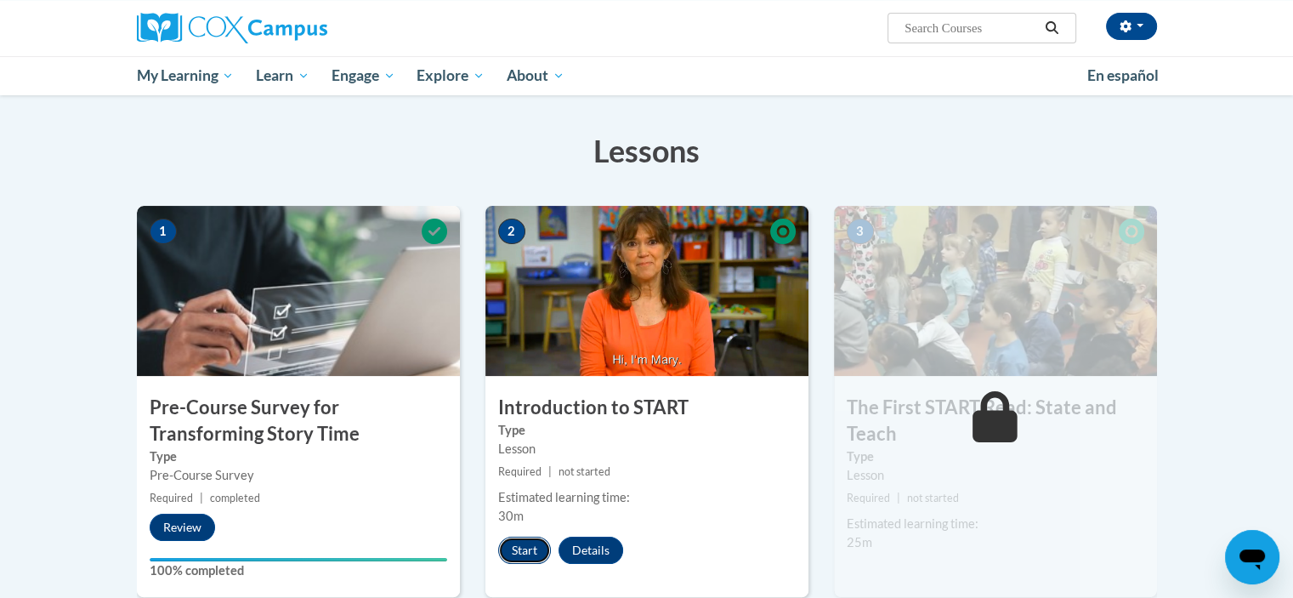
click at [519, 543] on button "Start" at bounding box center [524, 549] width 53 height 27
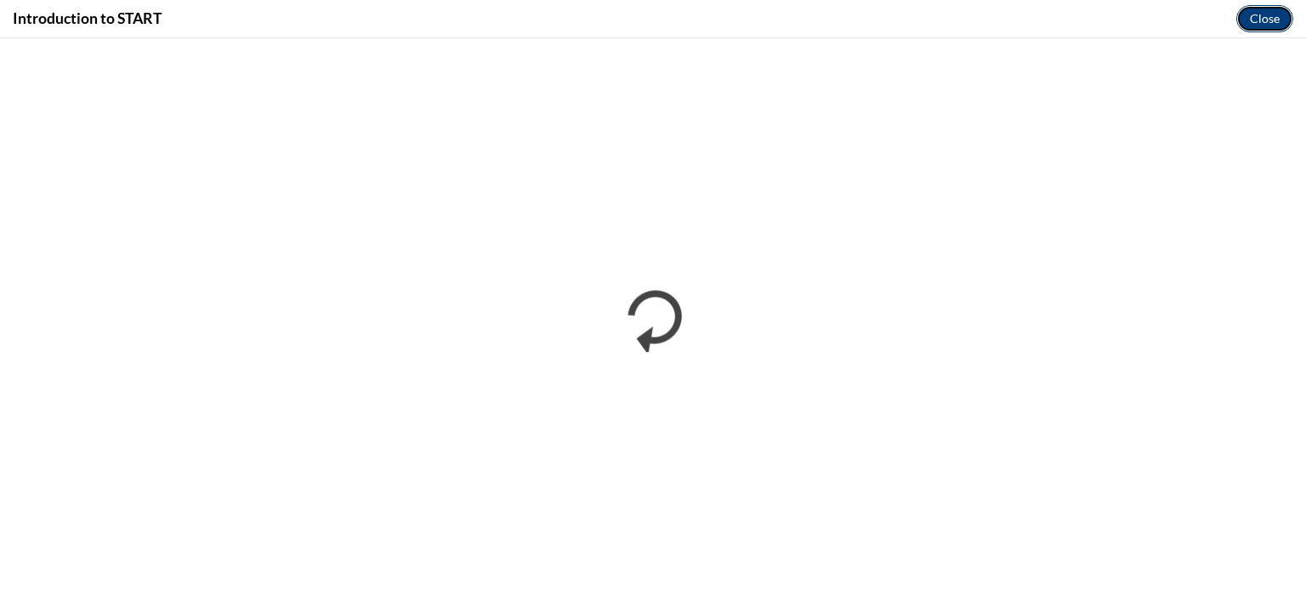
click at [1268, 20] on button "Close" at bounding box center [1264, 18] width 57 height 27
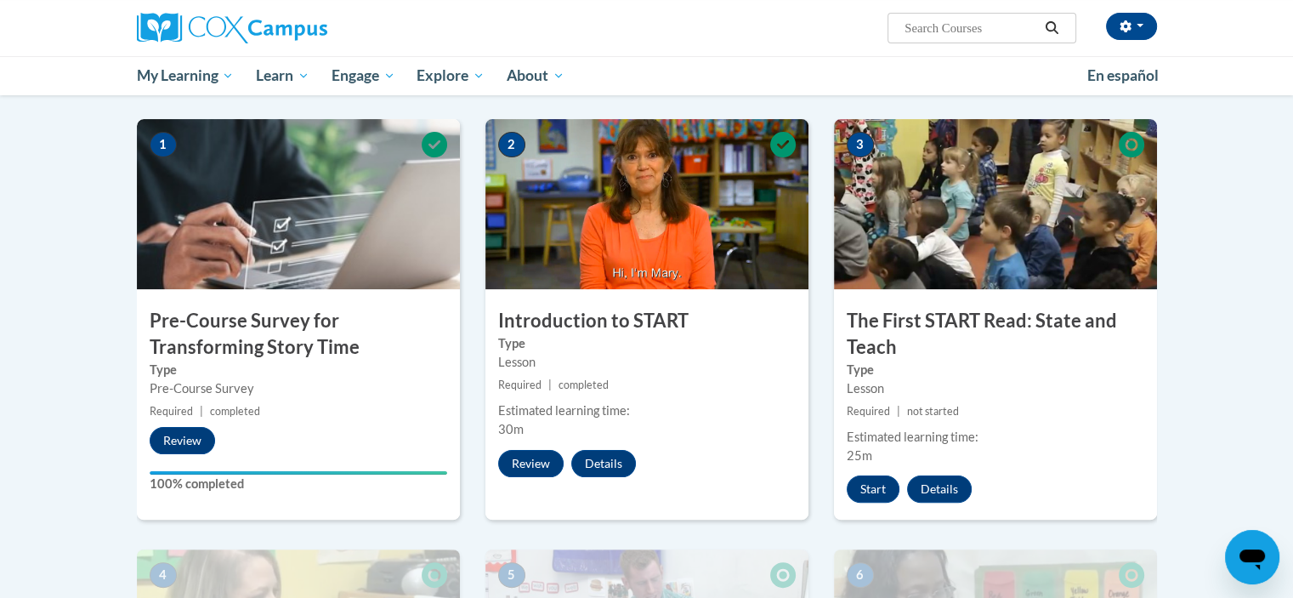
scroll to position [337, 0]
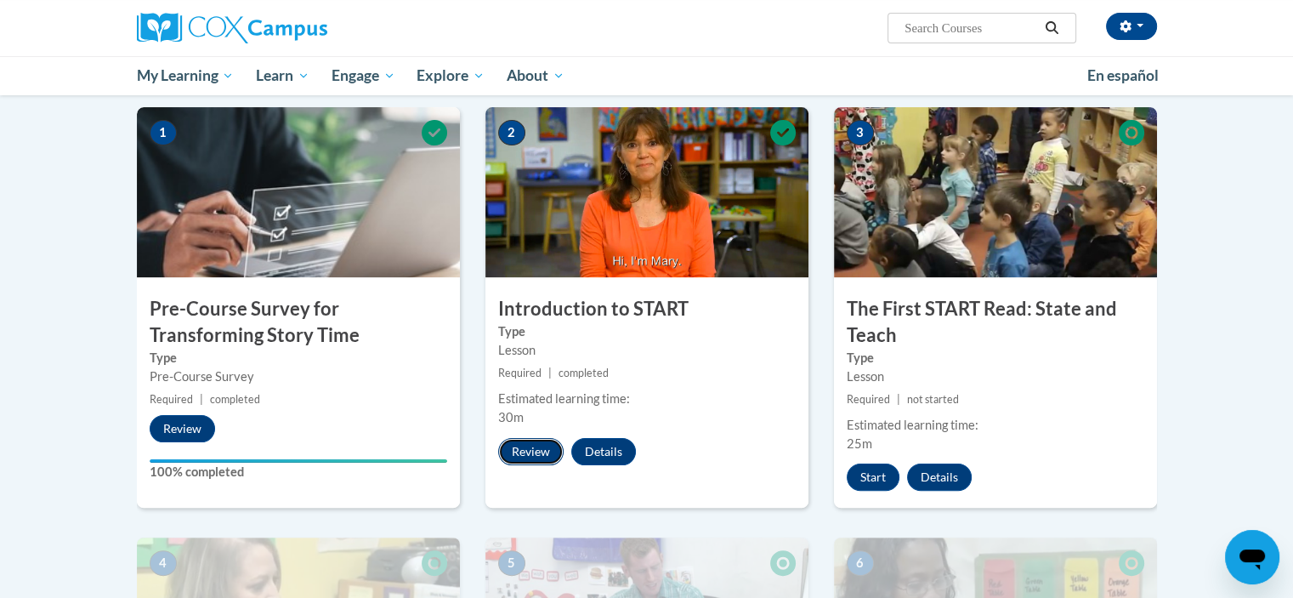
click at [541, 462] on button "Review" at bounding box center [530, 451] width 65 height 27
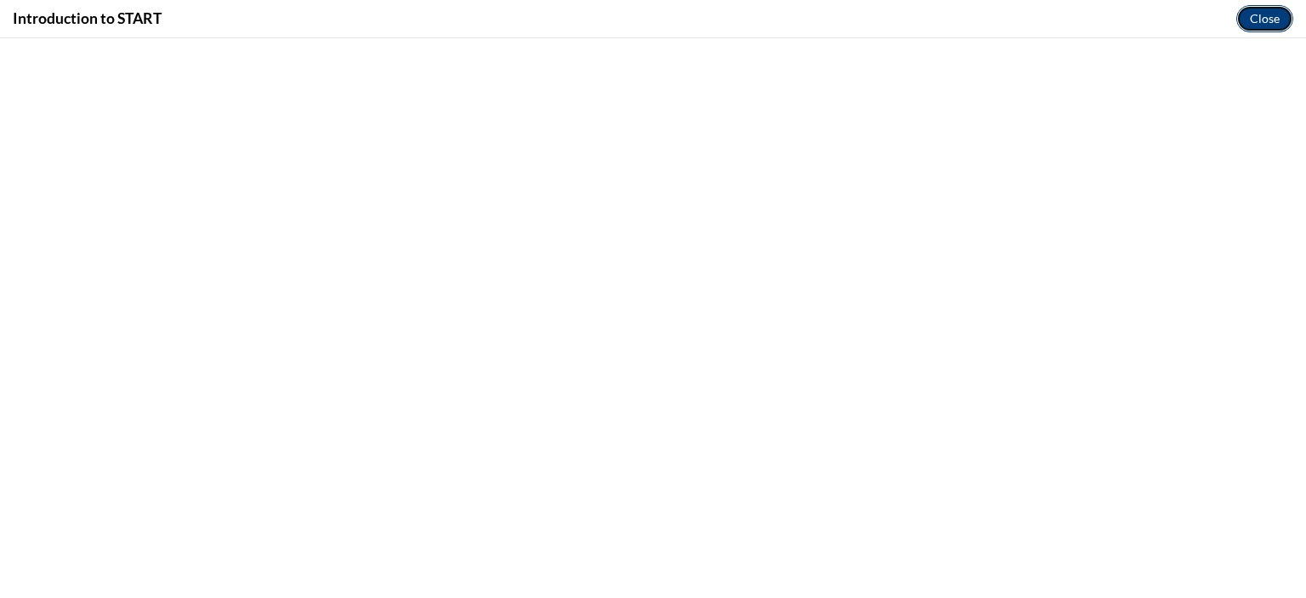
click at [1279, 14] on button "Close" at bounding box center [1264, 18] width 57 height 27
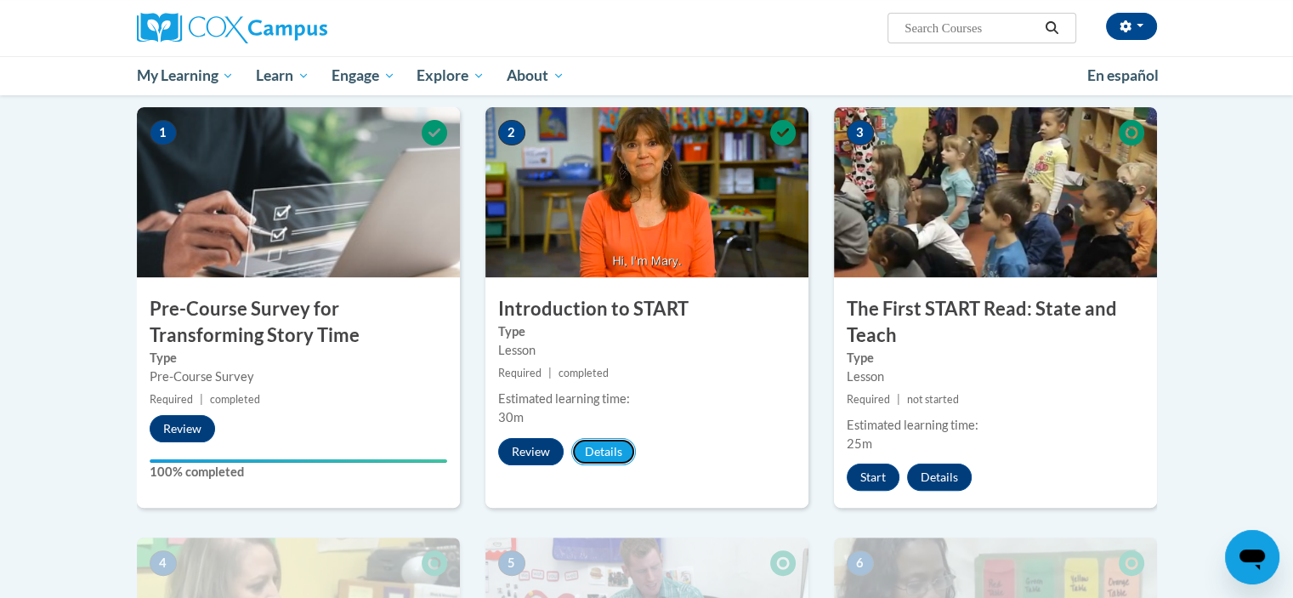
click at [608, 449] on button "Details" at bounding box center [603, 451] width 65 height 27
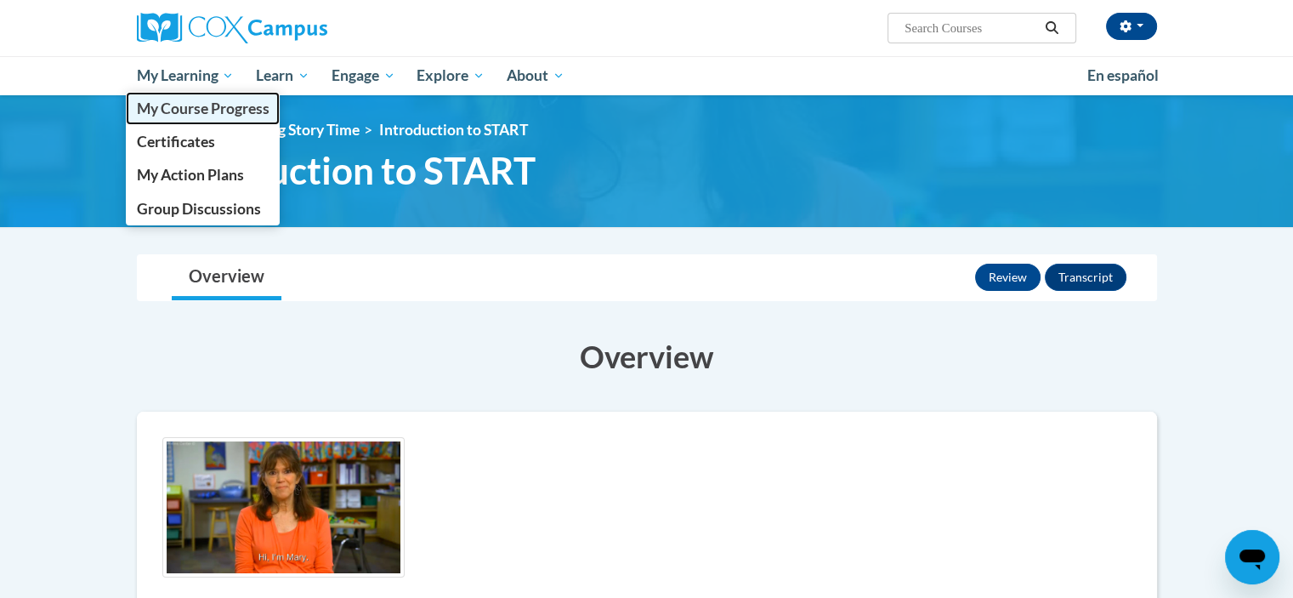
click at [191, 99] on span "My Course Progress" at bounding box center [202, 108] width 133 height 18
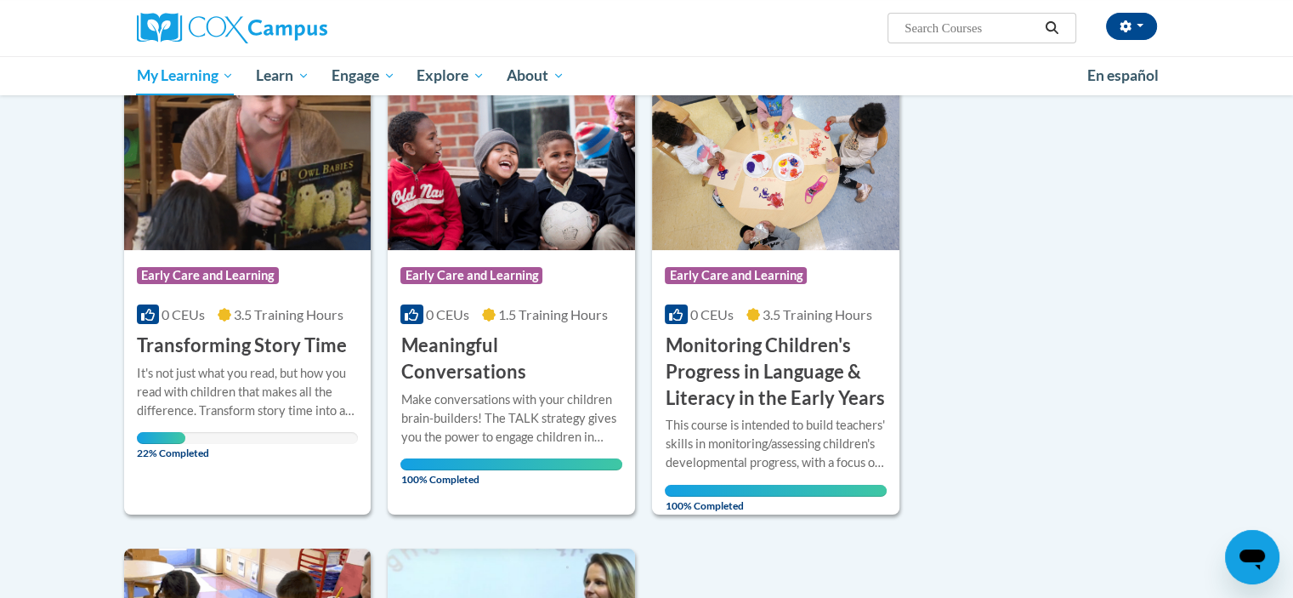
scroll to position [149, 0]
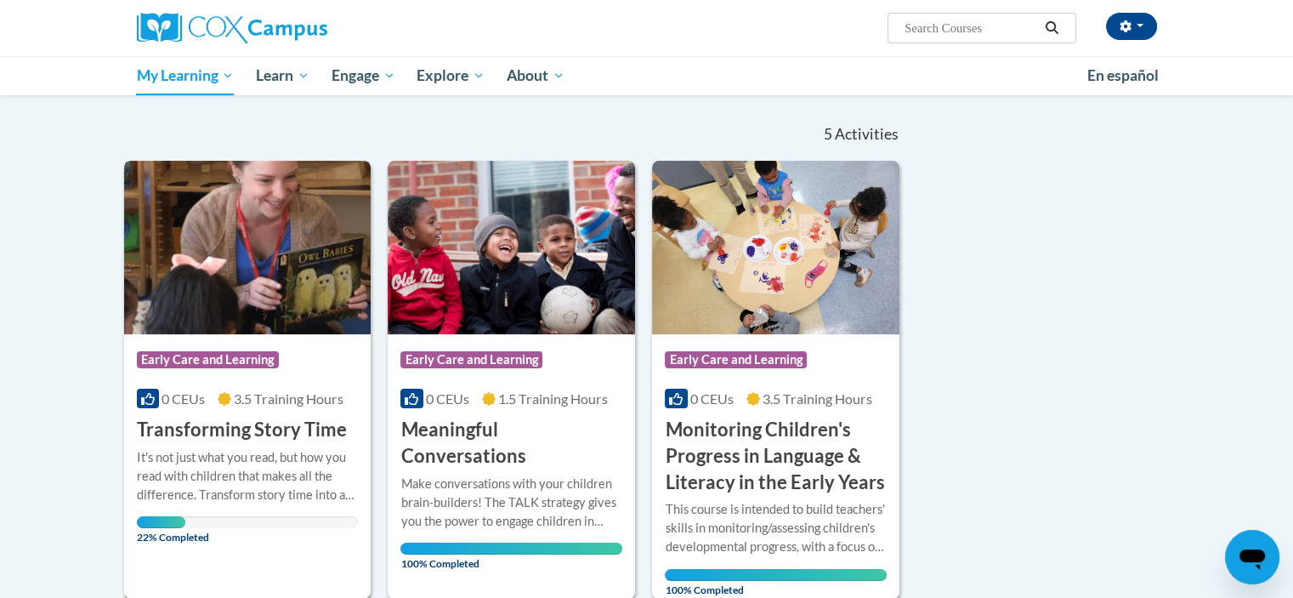
click at [285, 309] on img at bounding box center [247, 247] width 247 height 173
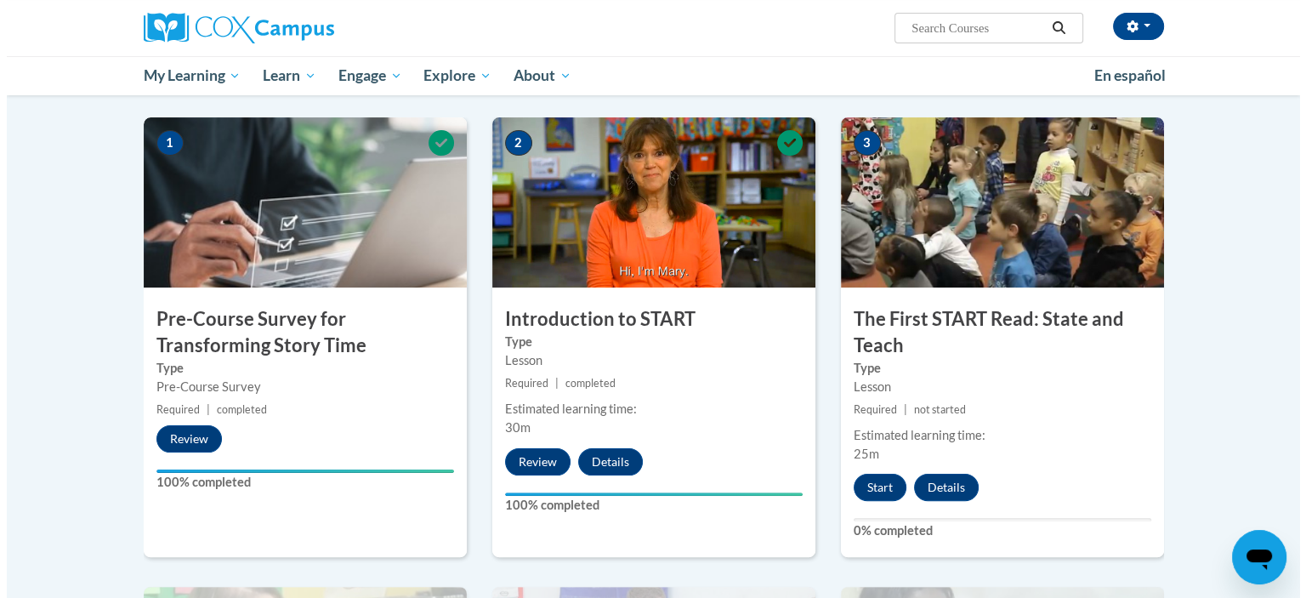
scroll to position [322, 0]
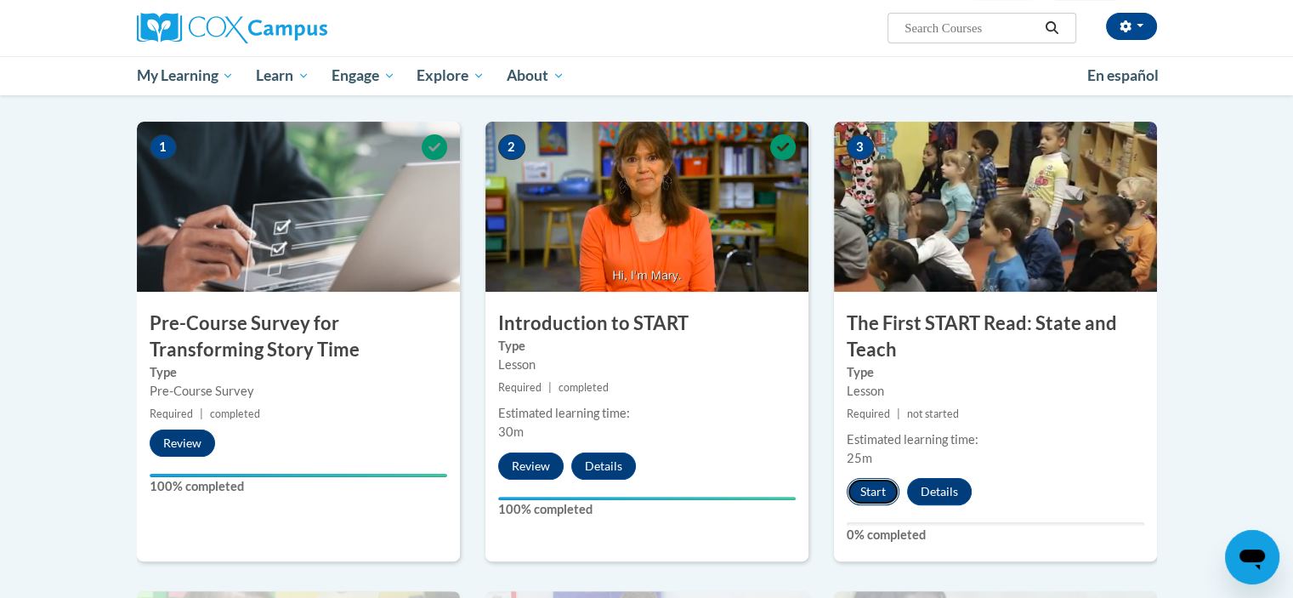
click at [881, 492] on button "Start" at bounding box center [873, 491] width 53 height 27
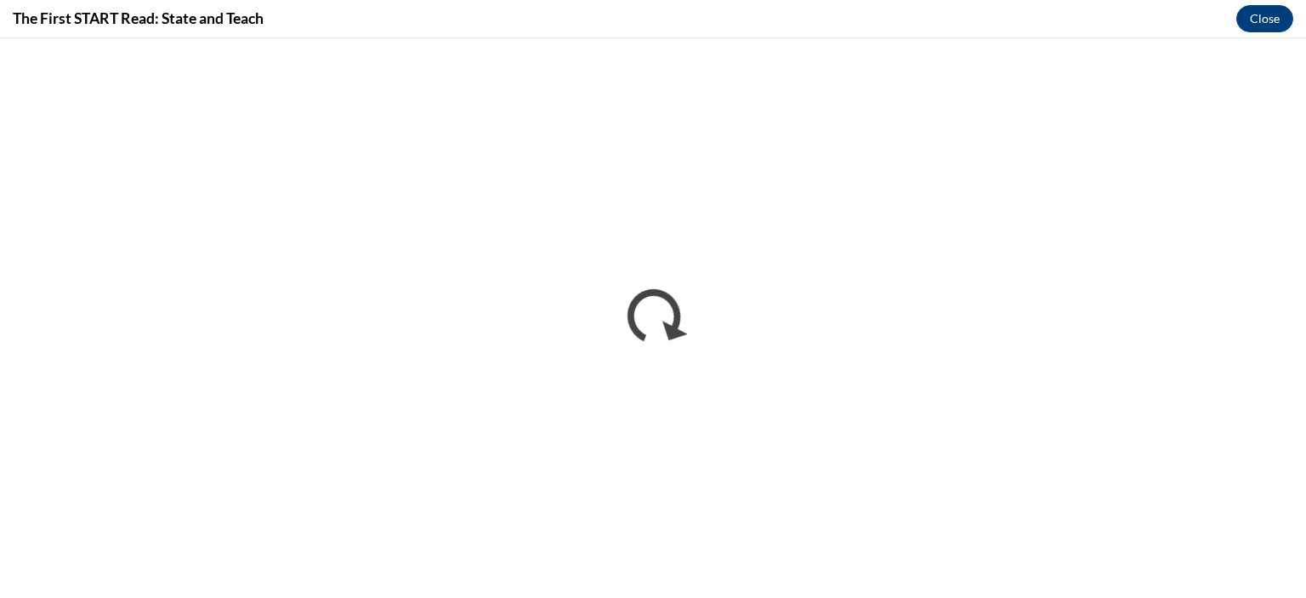
scroll to position [0, 0]
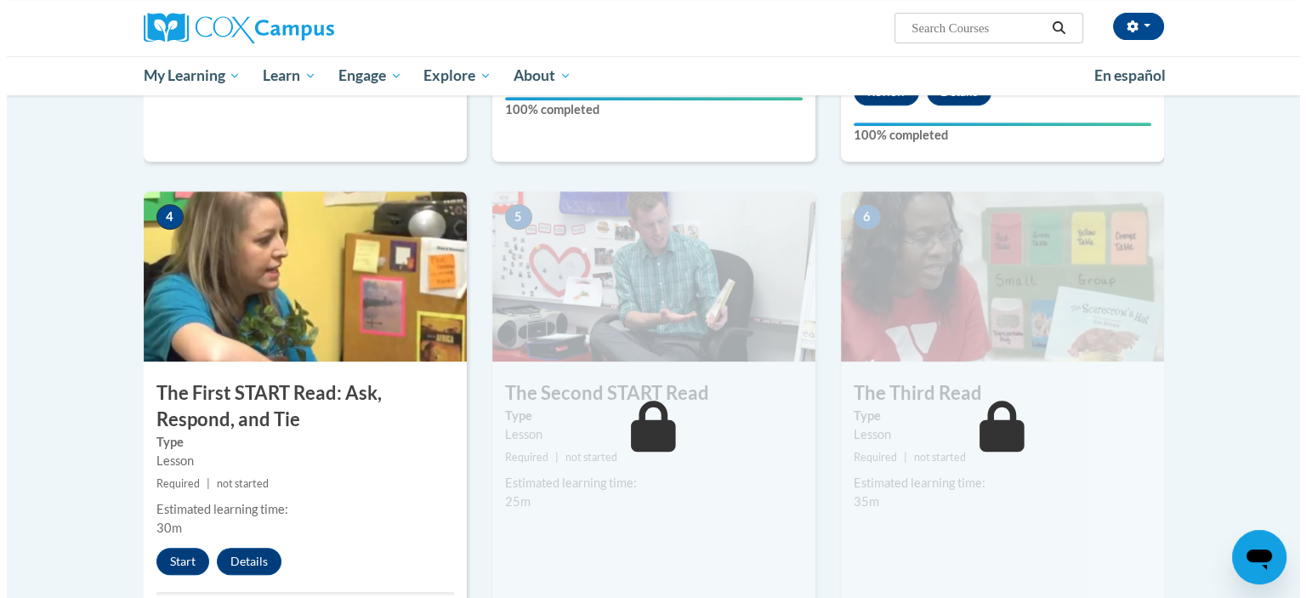
scroll to position [724, 0]
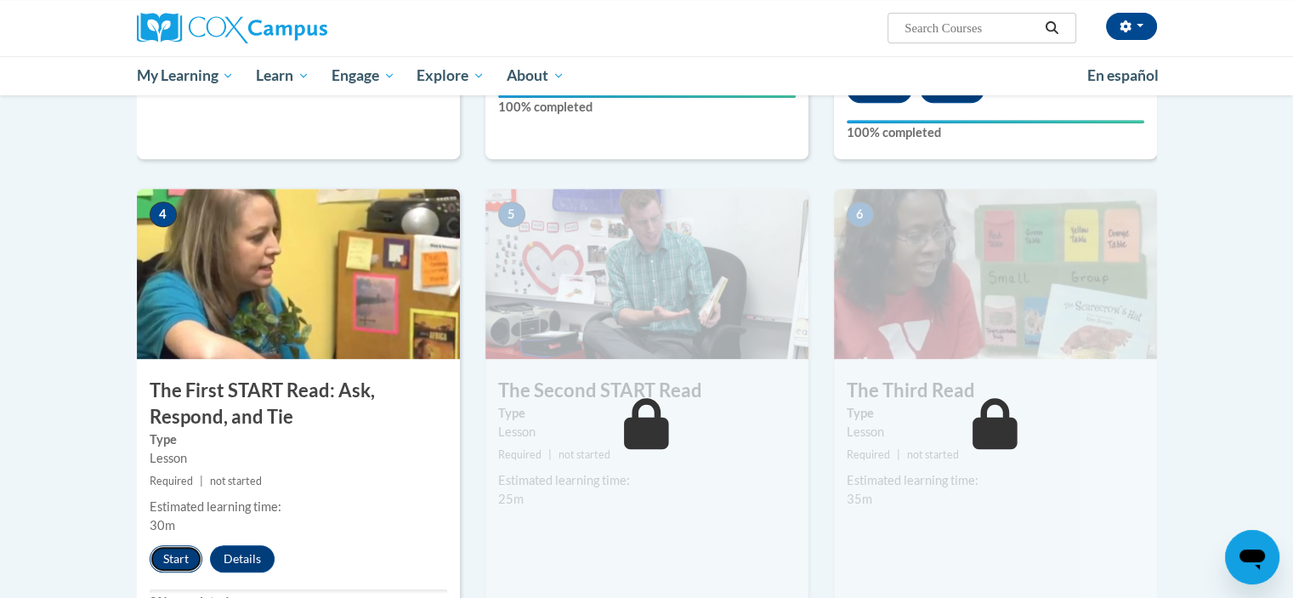
click at [178, 549] on button "Start" at bounding box center [176, 558] width 53 height 27
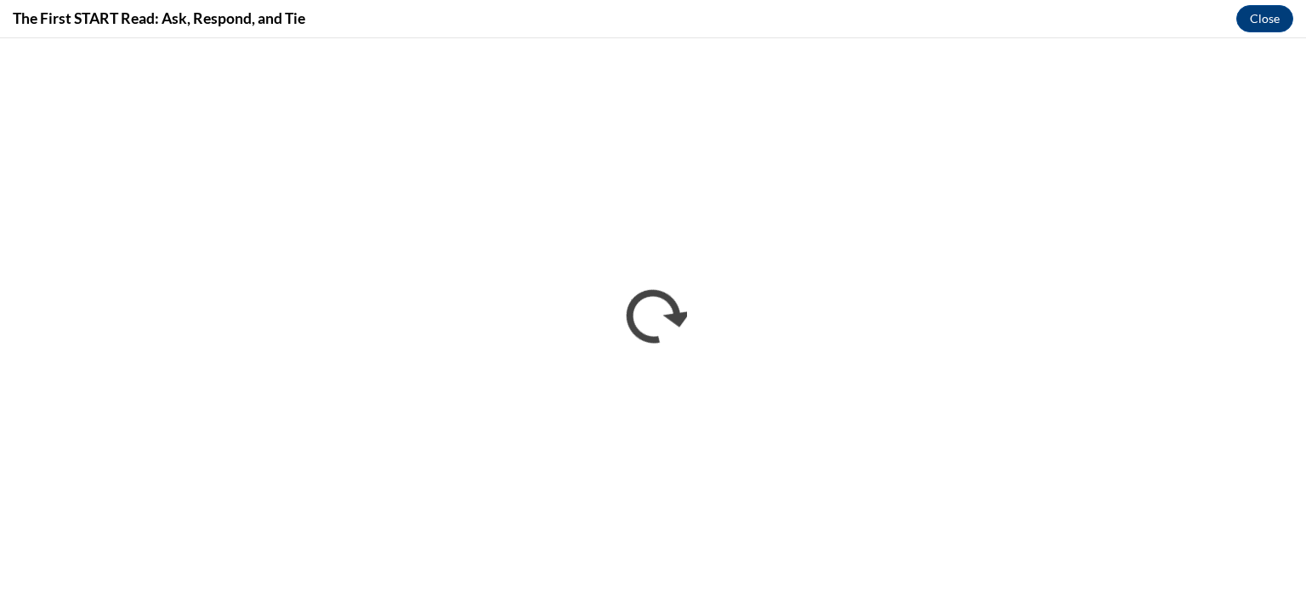
scroll to position [0, 0]
